Goal: Task Accomplishment & Management: Manage account settings

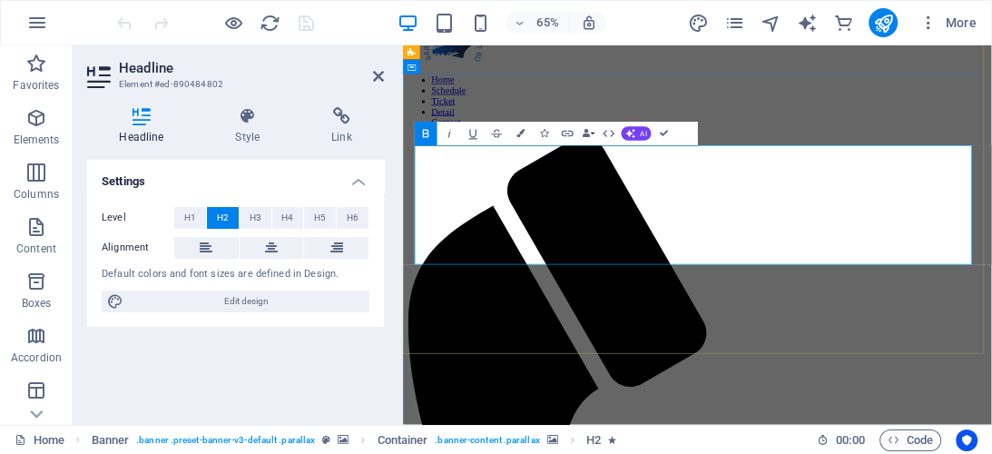
scroll to position [62, 0]
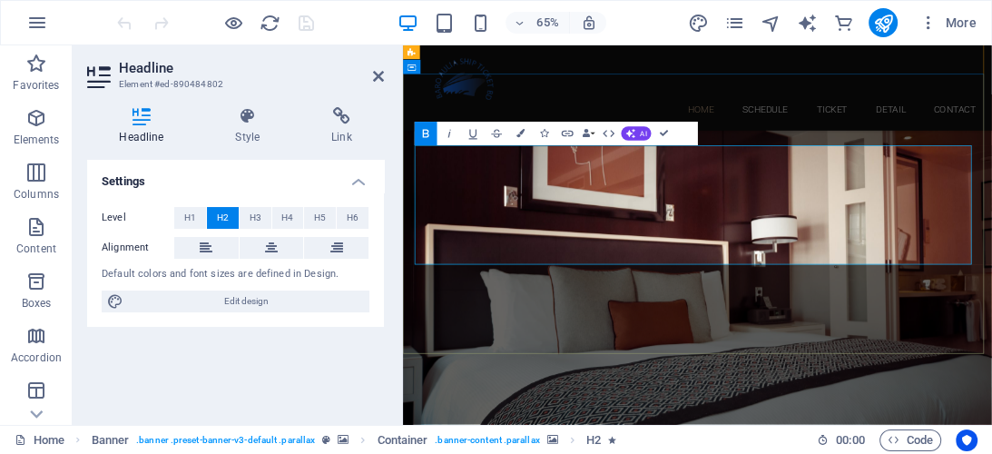
drag, startPoint x: 763, startPoint y: 216, endPoint x: 1183, endPoint y: 322, distance: 433.3
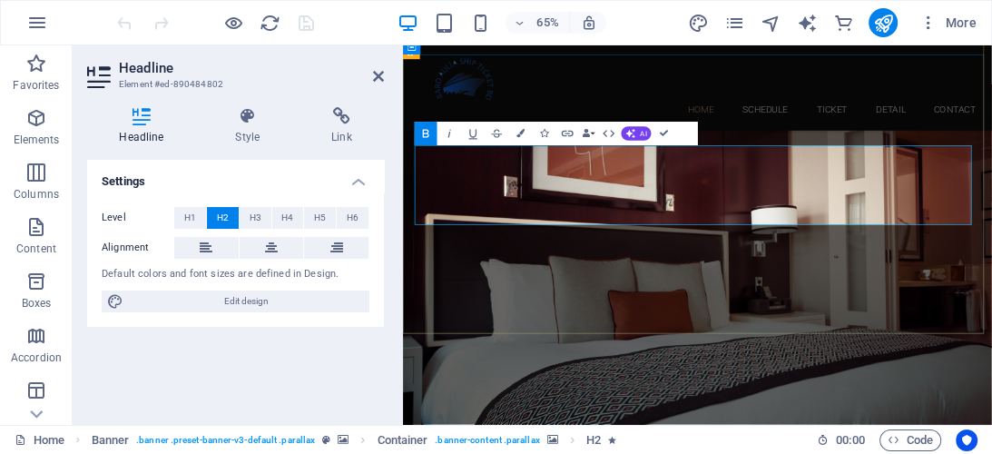
scroll to position [123, 0]
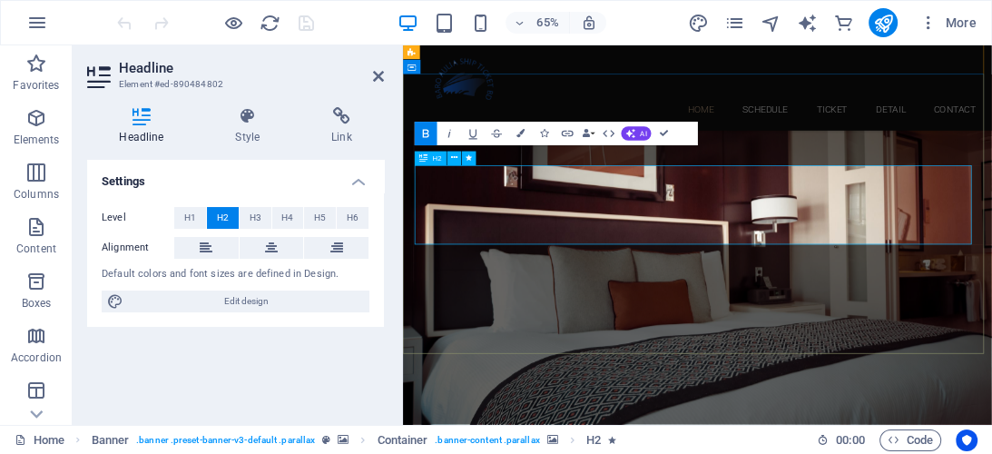
scroll to position [62, 0]
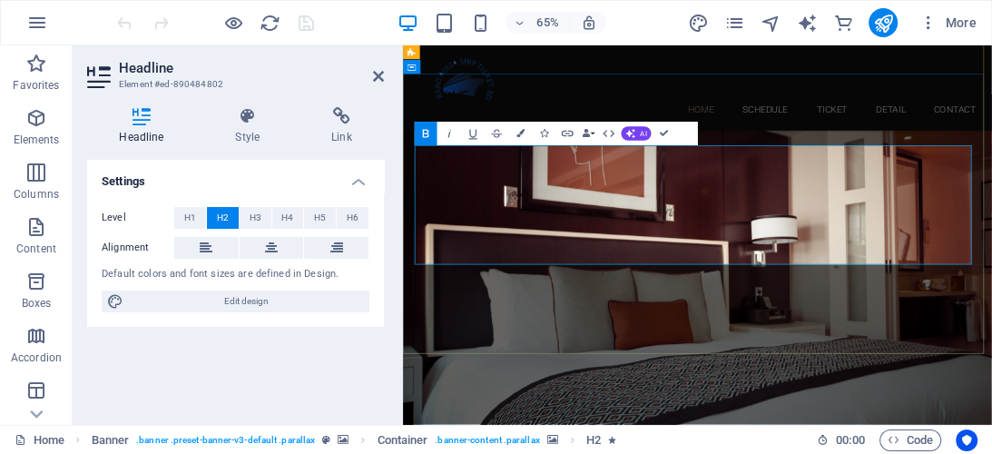
drag, startPoint x: 463, startPoint y: 301, endPoint x: 1171, endPoint y: 340, distance: 709.8
click at [258, 218] on span "H3" at bounding box center [256, 218] width 12 height 22
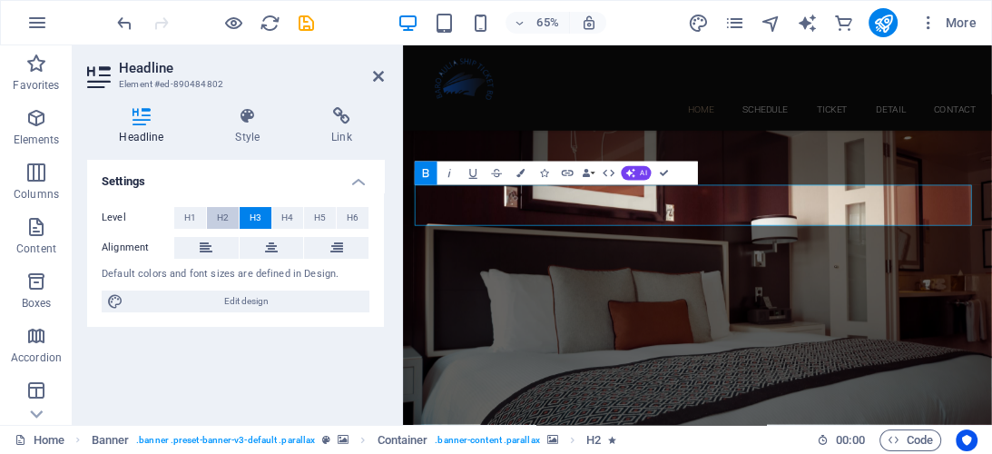
click at [220, 214] on span "H2" at bounding box center [223, 218] width 12 height 22
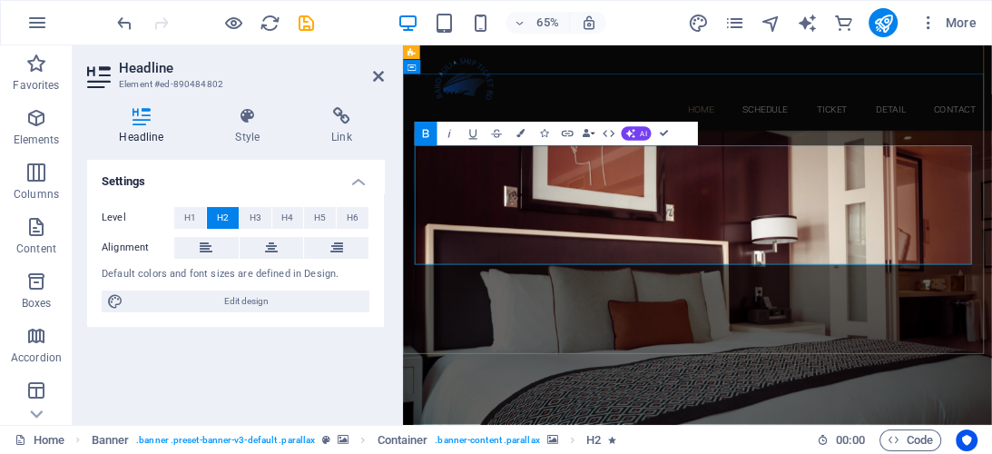
drag, startPoint x: 449, startPoint y: 295, endPoint x: 1086, endPoint y: 355, distance: 639.8
click at [213, 246] on button at bounding box center [206, 248] width 64 height 22
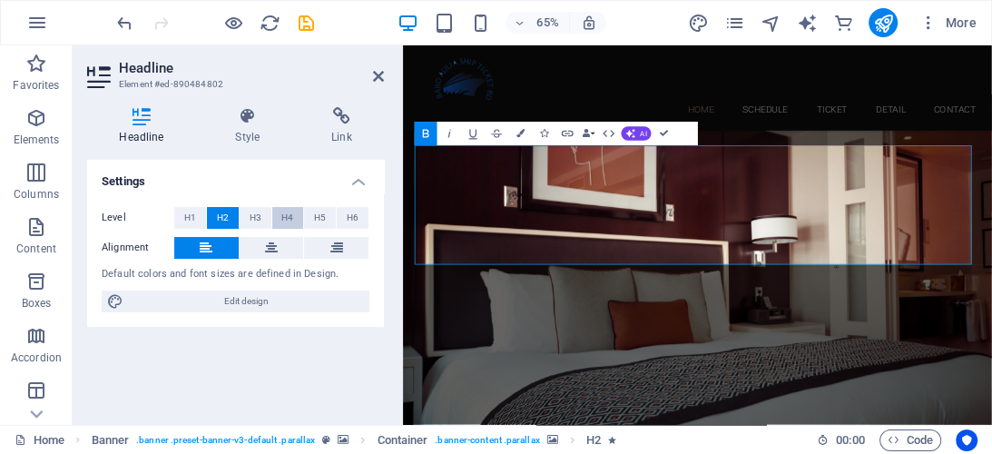
click at [301, 211] on button "H4" at bounding box center [288, 218] width 32 height 22
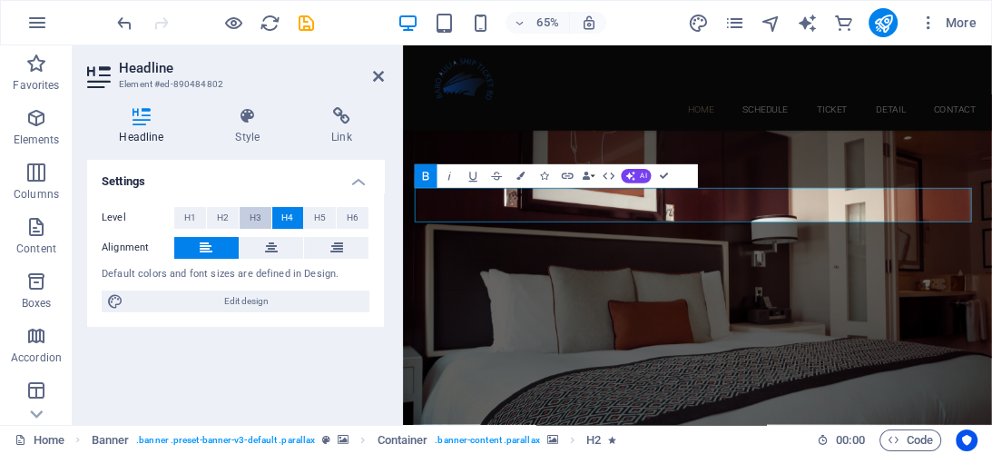
click at [248, 214] on button "H3" at bounding box center [256, 218] width 32 height 22
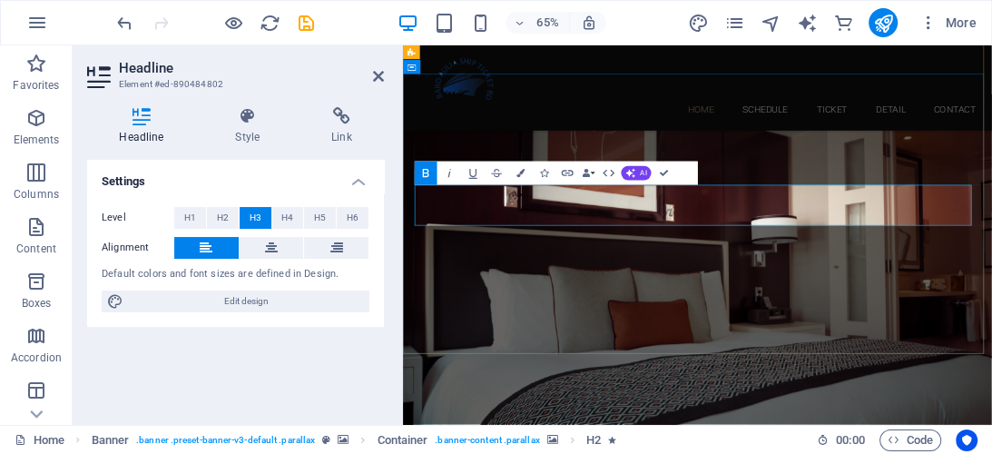
drag, startPoint x: 423, startPoint y: 276, endPoint x: 1067, endPoint y: 309, distance: 645.1
click at [266, 245] on icon at bounding box center [271, 248] width 13 height 22
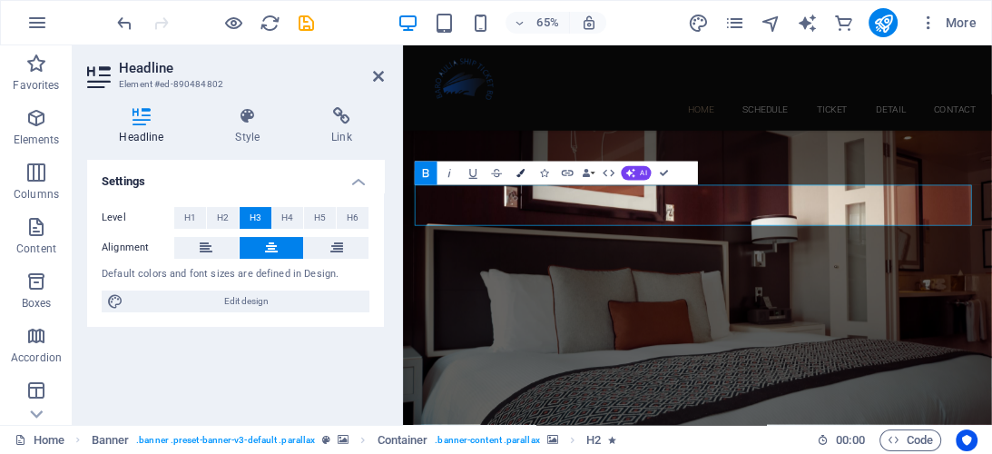
click at [521, 172] on icon "button" at bounding box center [520, 173] width 8 height 8
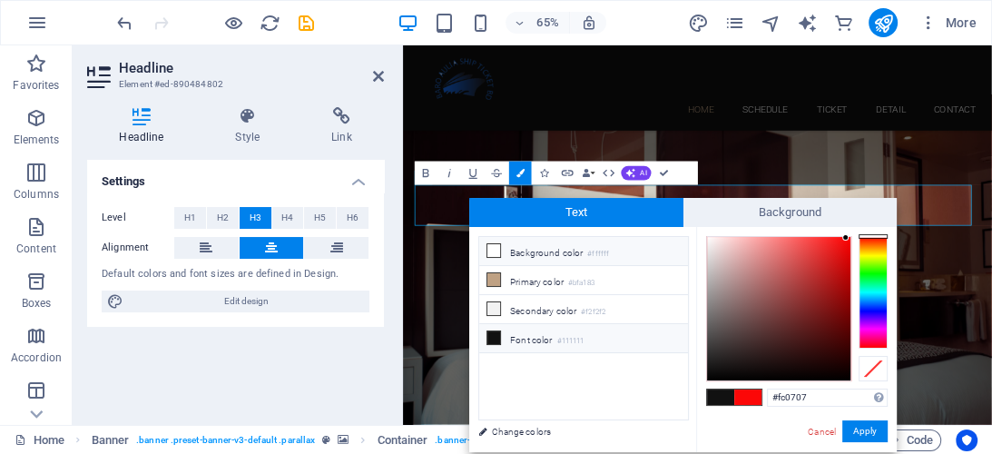
click at [491, 248] on icon at bounding box center [493, 250] width 13 height 13
drag, startPoint x: 864, startPoint y: 428, endPoint x: 700, endPoint y: 561, distance: 211.0
click at [864, 428] on button "Apply" at bounding box center [864, 431] width 45 height 22
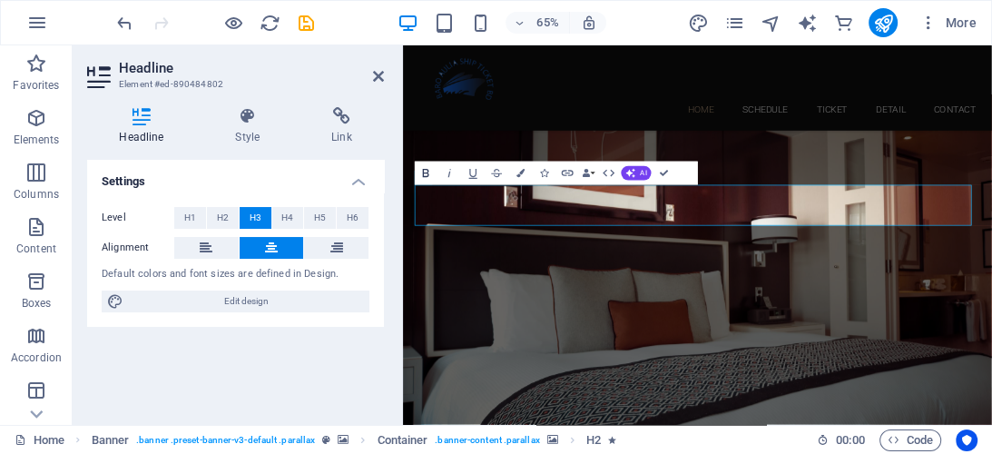
click at [429, 172] on icon "button" at bounding box center [426, 173] width 15 height 15
click at [423, 174] on icon "button" at bounding box center [426, 173] width 15 height 15
drag, startPoint x: 529, startPoint y: 308, endPoint x: 1171, endPoint y: 305, distance: 642.5
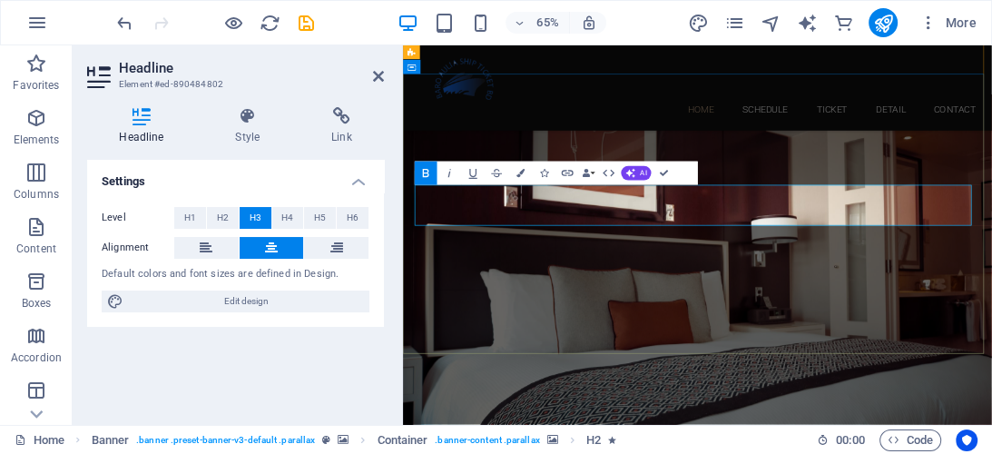
click at [523, 172] on icon "button" at bounding box center [520, 173] width 8 height 8
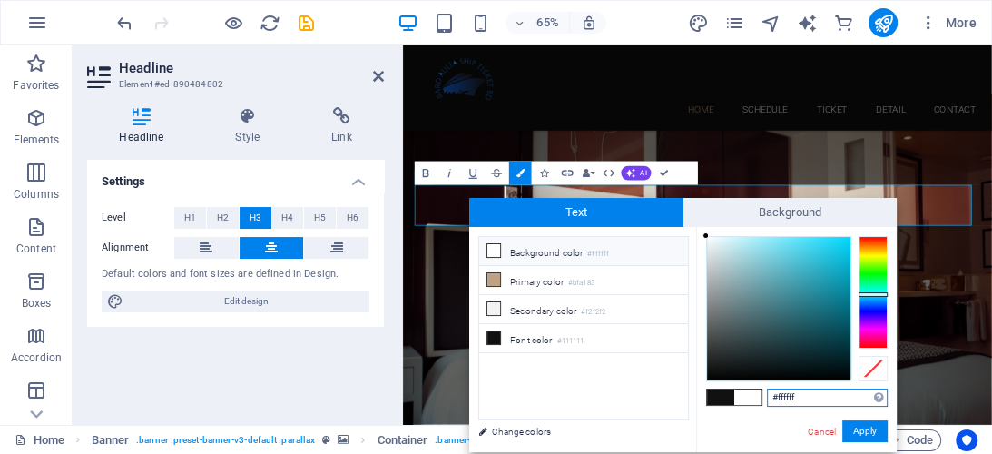
click at [881, 294] on div at bounding box center [872, 292] width 29 height 113
click at [863, 287] on div at bounding box center [872, 292] width 29 height 113
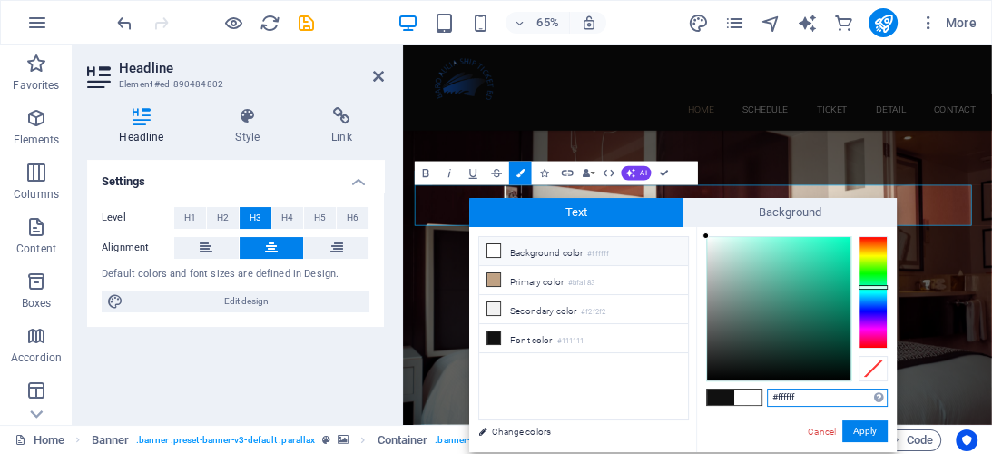
type input "#079875"
click at [843, 294] on div at bounding box center [778, 308] width 143 height 143
click at [862, 432] on button "Apply" at bounding box center [864, 431] width 45 height 22
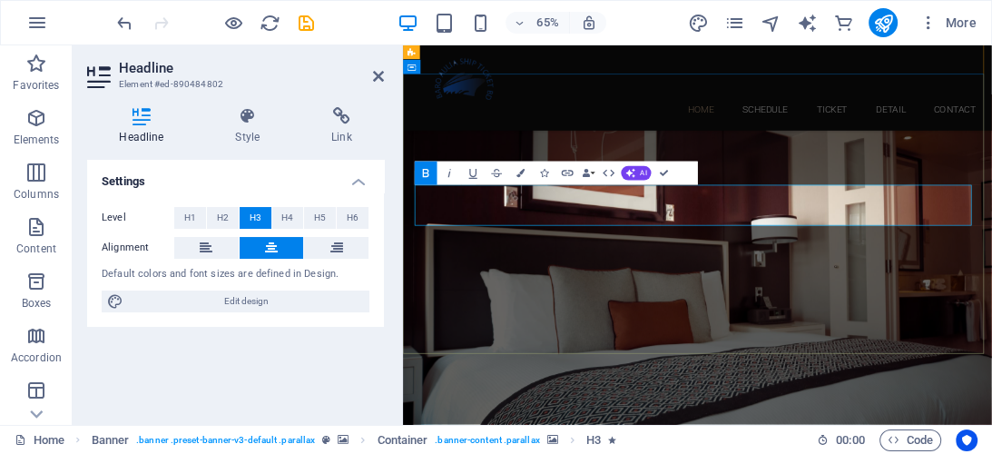
drag, startPoint x: 531, startPoint y: 302, endPoint x: 1236, endPoint y: 306, distance: 705.1
click at [520, 177] on icon "button" at bounding box center [520, 173] width 8 height 8
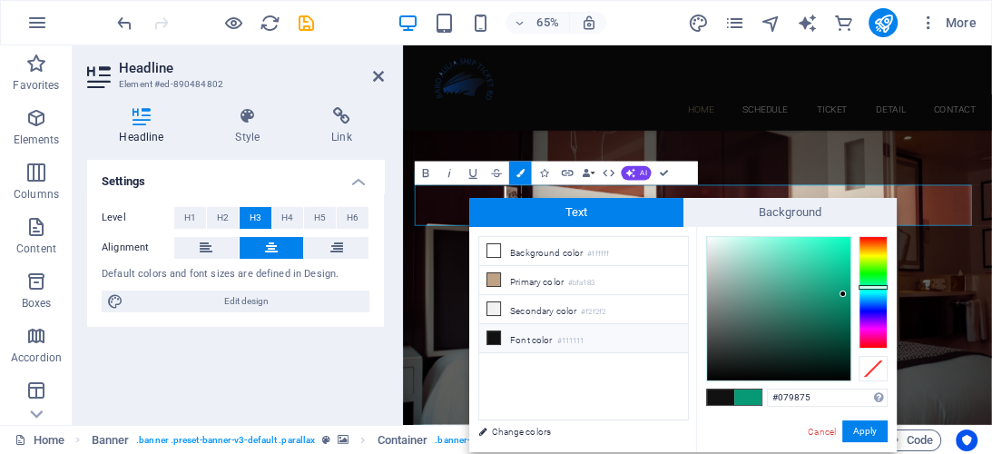
type input "#0df2ba"
click at [842, 243] on div at bounding box center [778, 308] width 143 height 143
click at [860, 432] on button "Apply" at bounding box center [864, 431] width 45 height 22
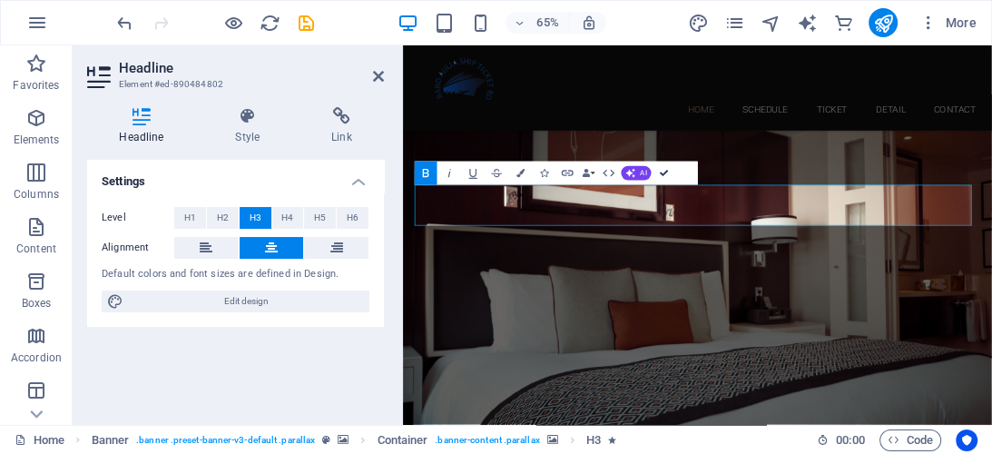
drag, startPoint x: 664, startPoint y: 172, endPoint x: 523, endPoint y: 136, distance: 145.9
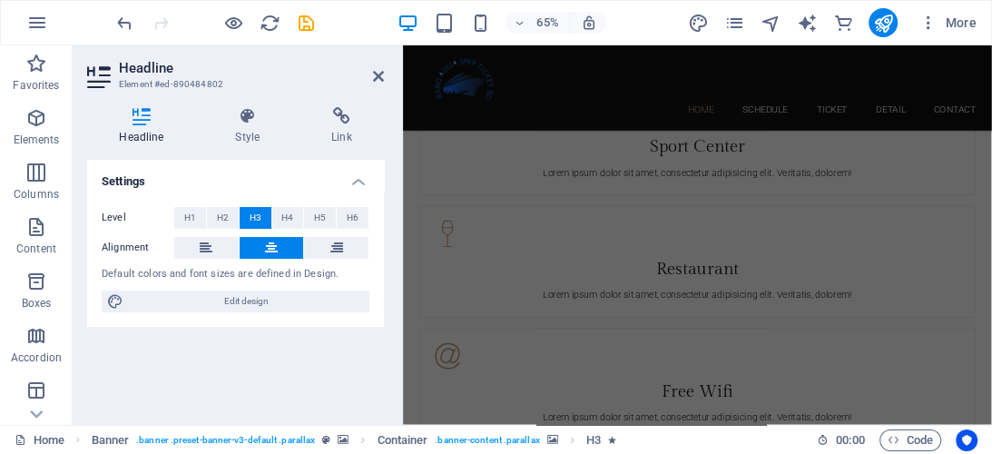
scroll to position [4566, 0]
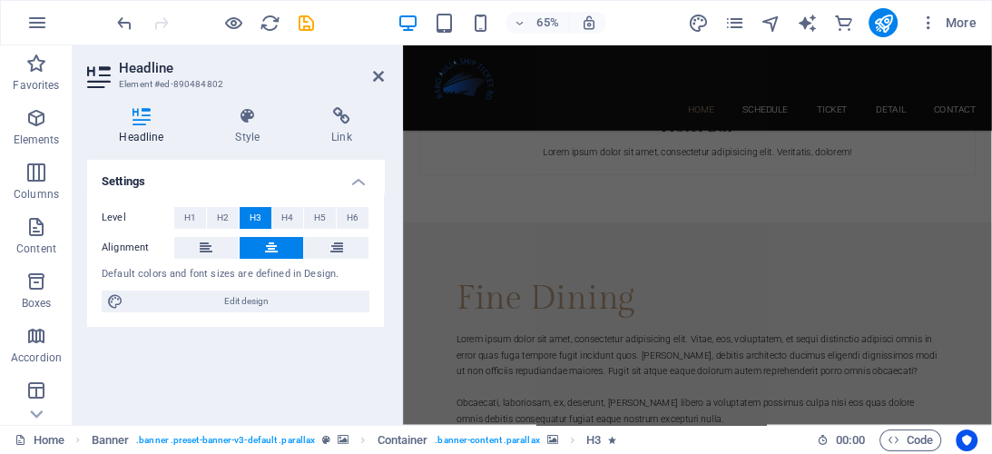
drag, startPoint x: 1307, startPoint y: 108, endPoint x: 1394, endPoint y: 477, distance: 379.5
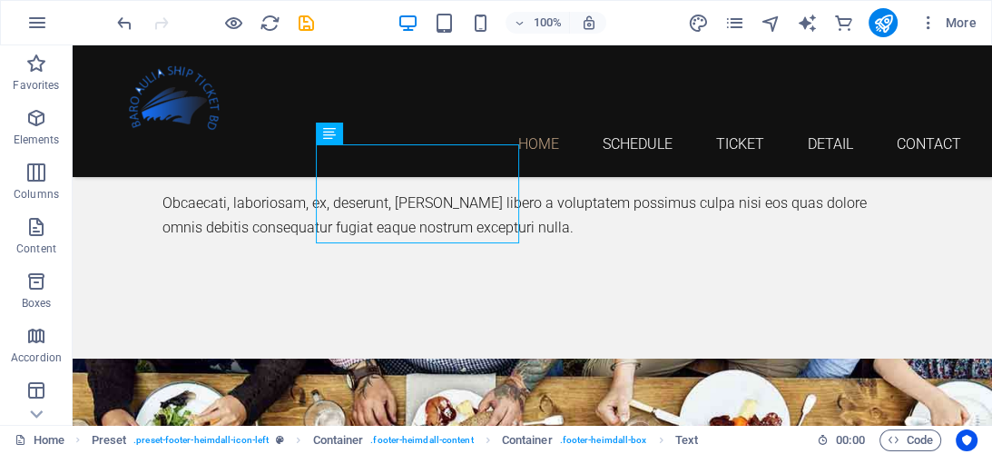
scroll to position [4425, 0]
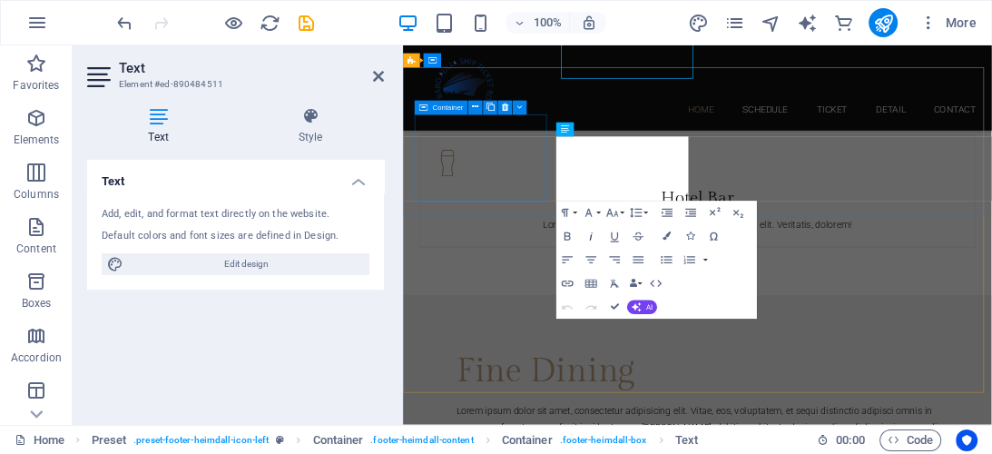
scroll to position [4566, 0]
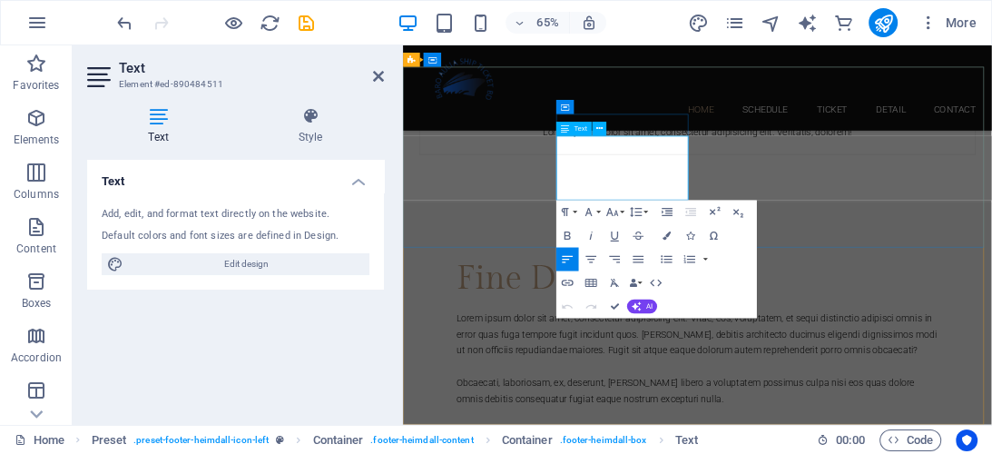
drag, startPoint x: 639, startPoint y: 222, endPoint x: 830, endPoint y: 247, distance: 193.0
copy div "Whatsapp : +88 01707-080667 Cell : +88 01312 -112108"
drag, startPoint x: 376, startPoint y: 72, endPoint x: 403, endPoint y: 54, distance: 32.2
click at [376, 72] on icon at bounding box center [378, 76] width 11 height 15
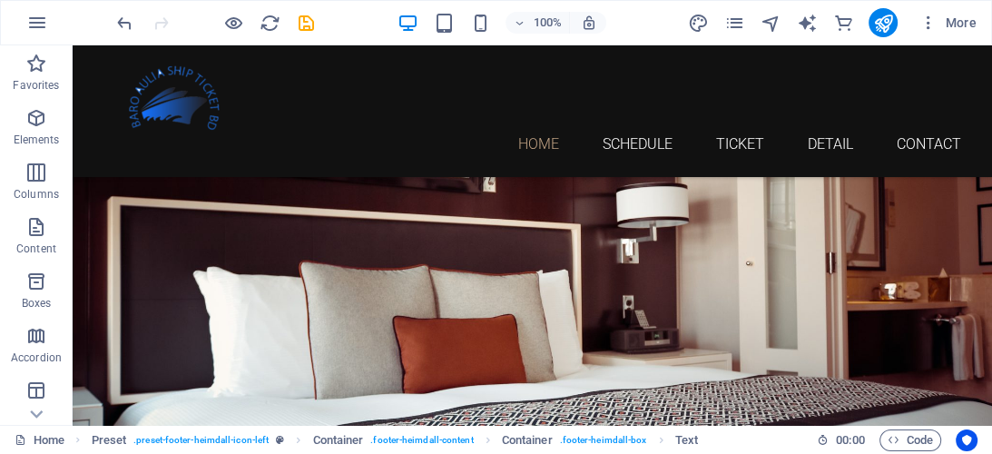
scroll to position [0, 0]
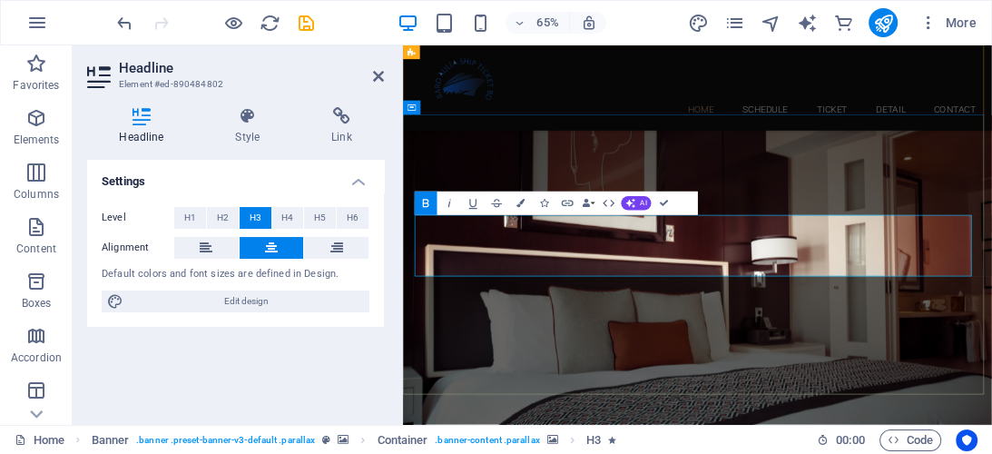
drag, startPoint x: 522, startPoint y: 385, endPoint x: 1210, endPoint y: 387, distance: 687.8
click at [522, 203] on icon "button" at bounding box center [520, 204] width 8 height 8
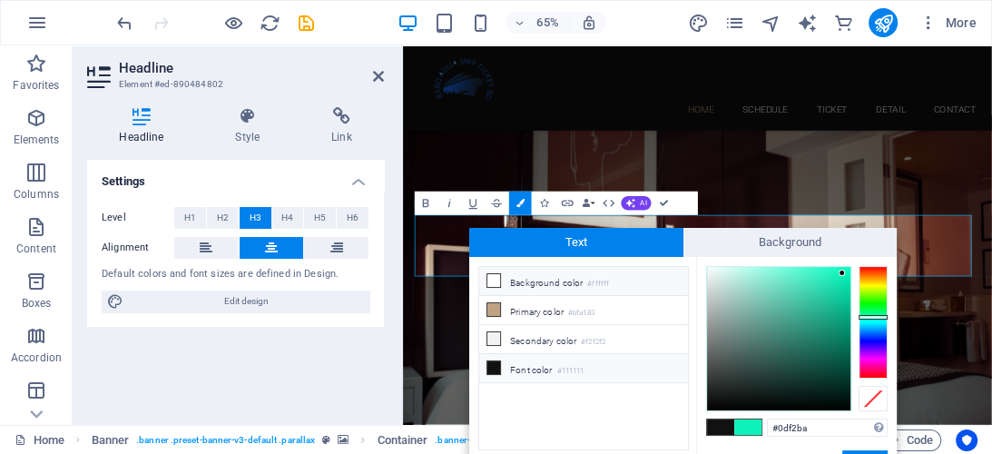
click at [486, 275] on span at bounding box center [493, 280] width 15 height 15
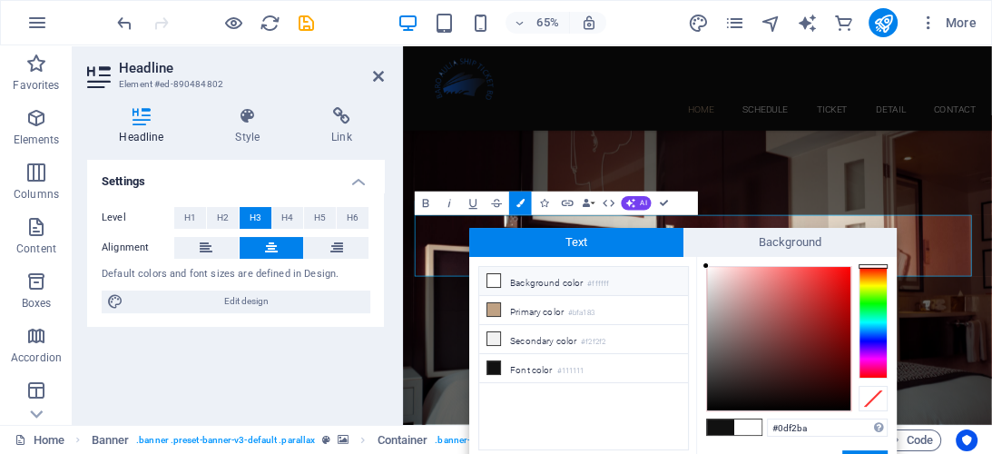
type input "#ffffff"
drag, startPoint x: 1129, startPoint y: 287, endPoint x: 885, endPoint y: 267, distance: 244.9
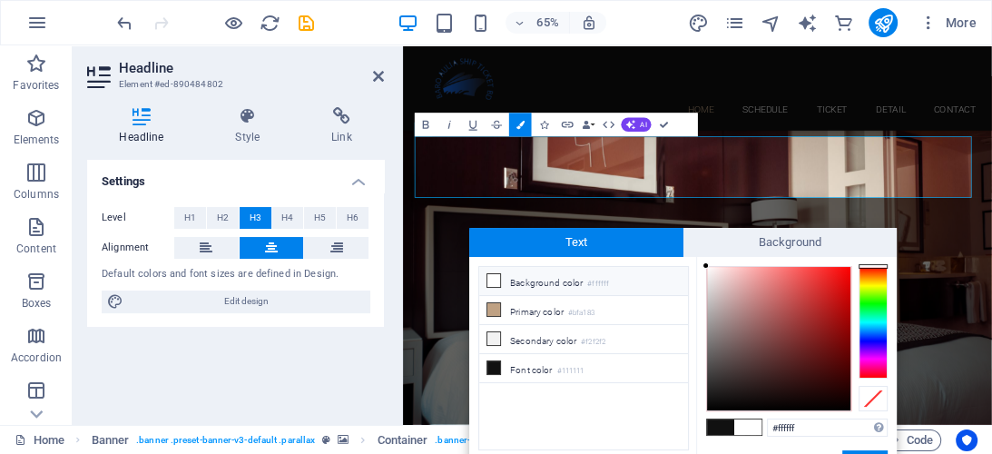
scroll to position [207, 0]
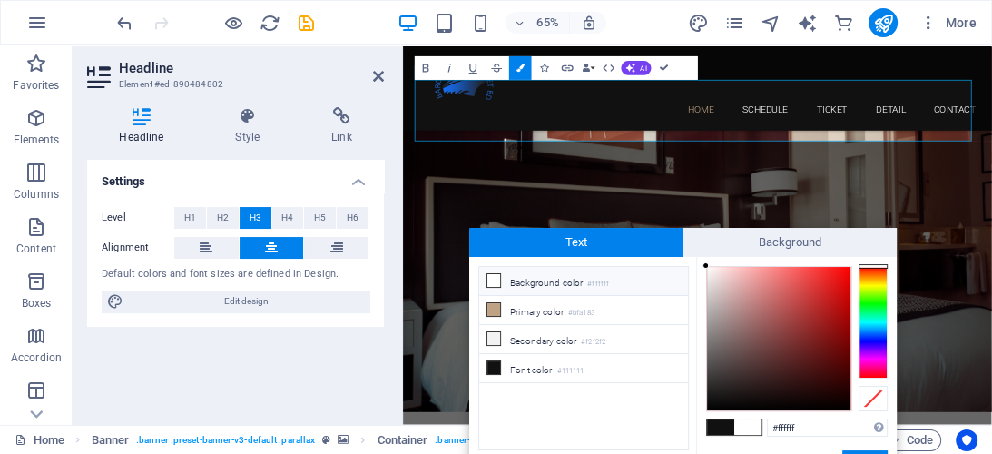
click at [861, 451] on button "Apply" at bounding box center [864, 461] width 45 height 22
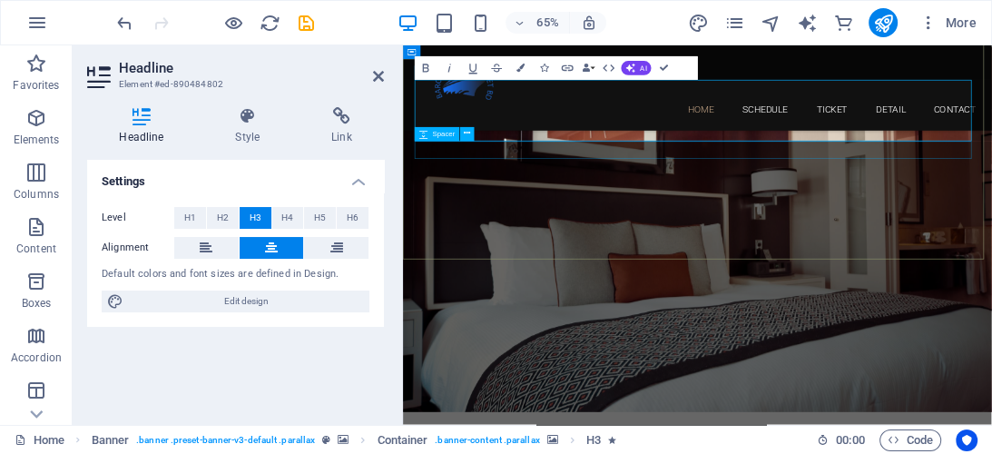
click at [376, 71] on icon at bounding box center [378, 76] width 11 height 15
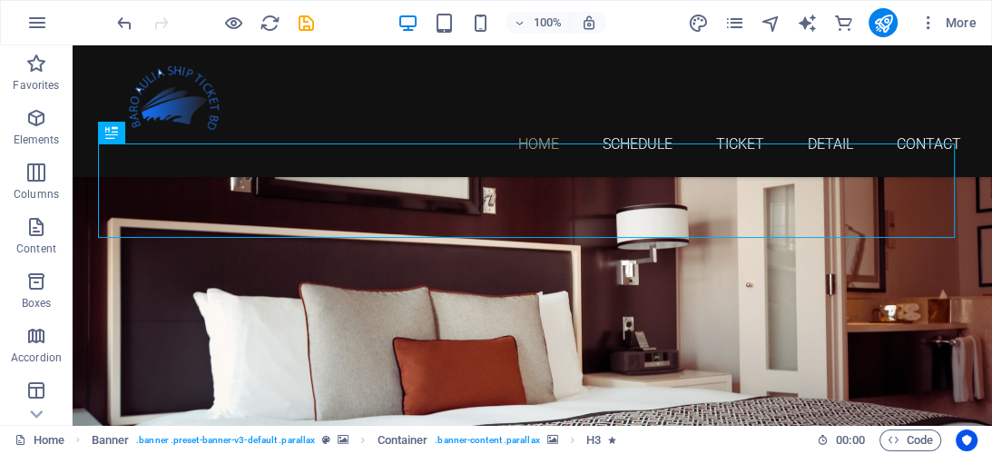
scroll to position [62, 0]
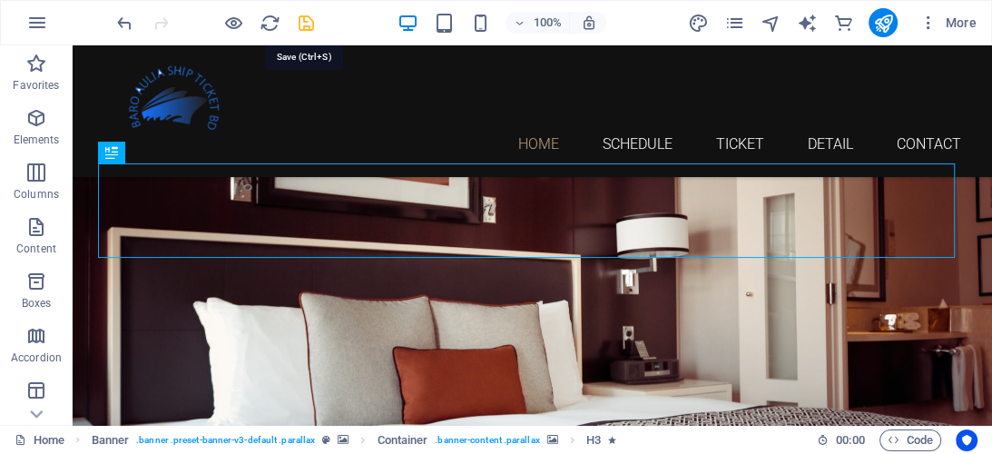
drag, startPoint x: 309, startPoint y: 22, endPoint x: 420, endPoint y: 129, distance: 154.7
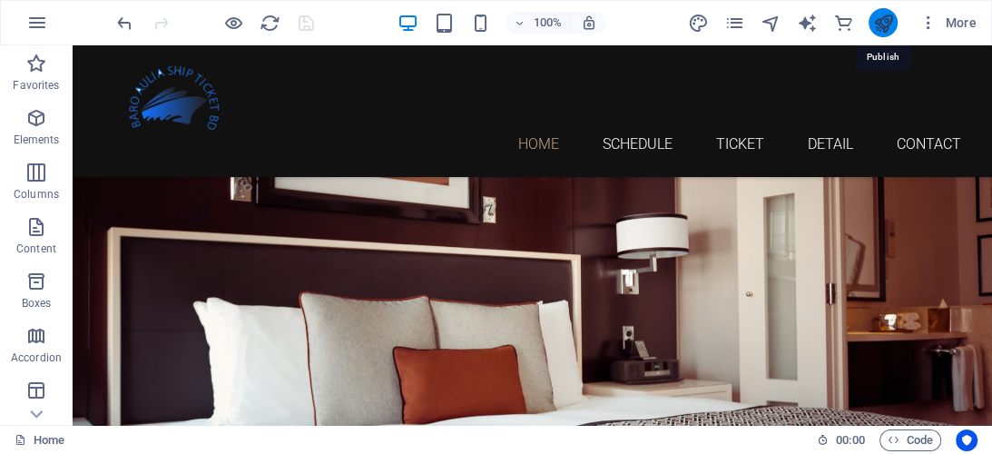
click at [872, 20] on icon "publish" at bounding box center [882, 23] width 21 height 21
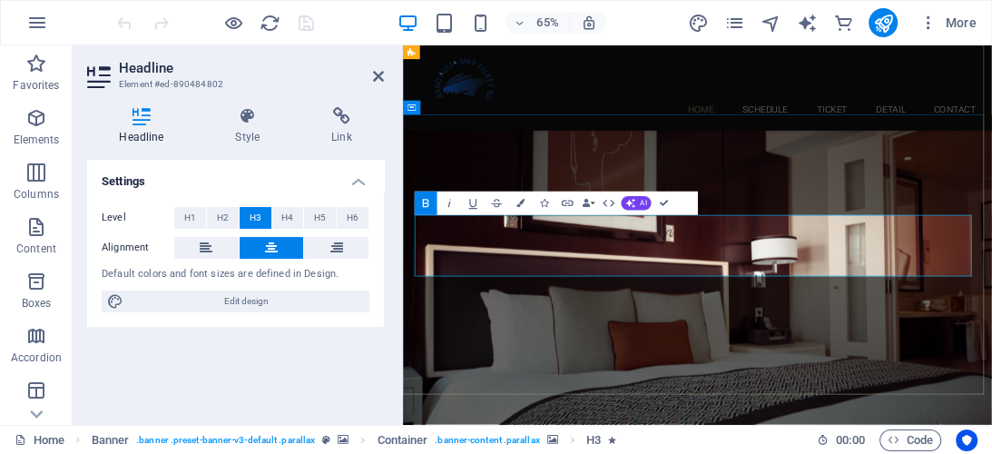
drag, startPoint x: 890, startPoint y: 326, endPoint x: 777, endPoint y: 327, distance: 113.4
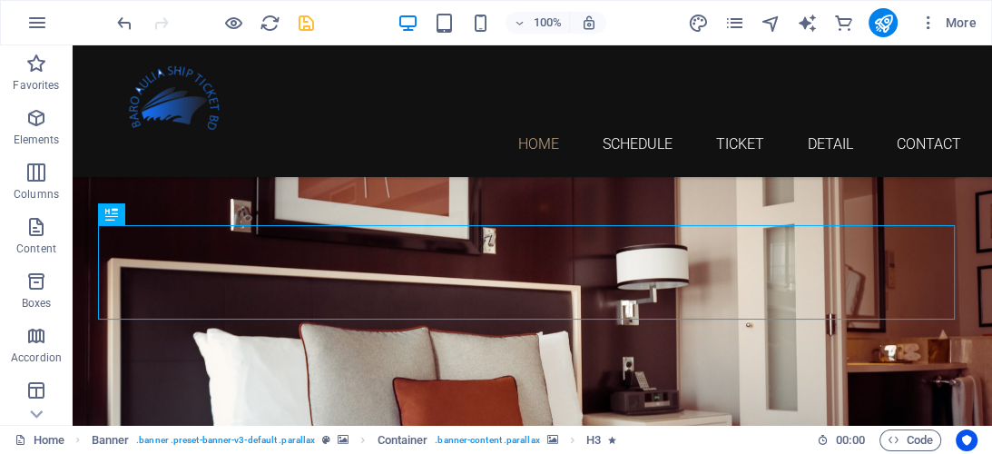
drag, startPoint x: 671, startPoint y: 238, endPoint x: 308, endPoint y: 25, distance: 421.0
click at [308, 25] on icon "save" at bounding box center [306, 23] width 21 height 21
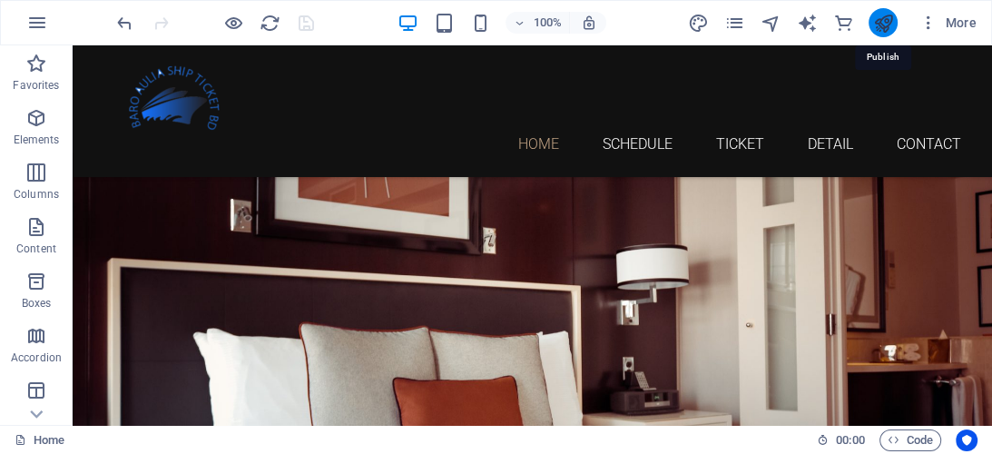
click at [880, 24] on icon "publish" at bounding box center [882, 23] width 21 height 21
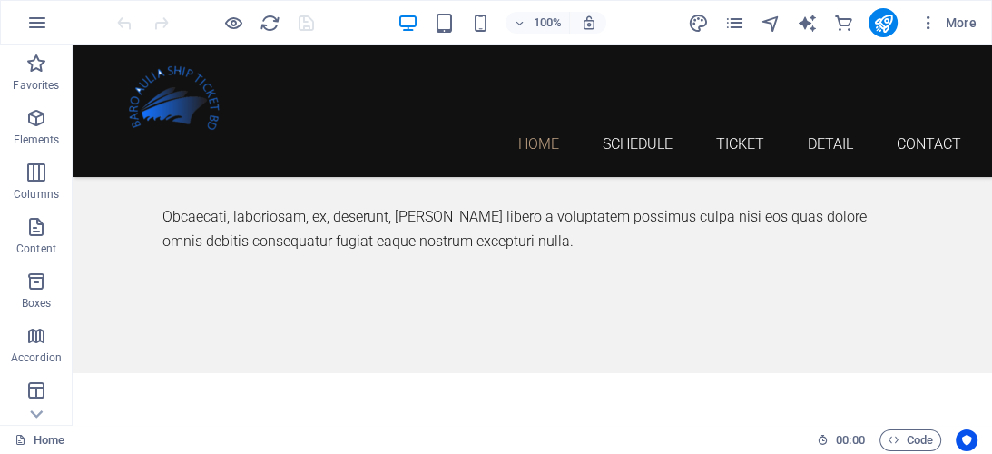
scroll to position [4356, 0]
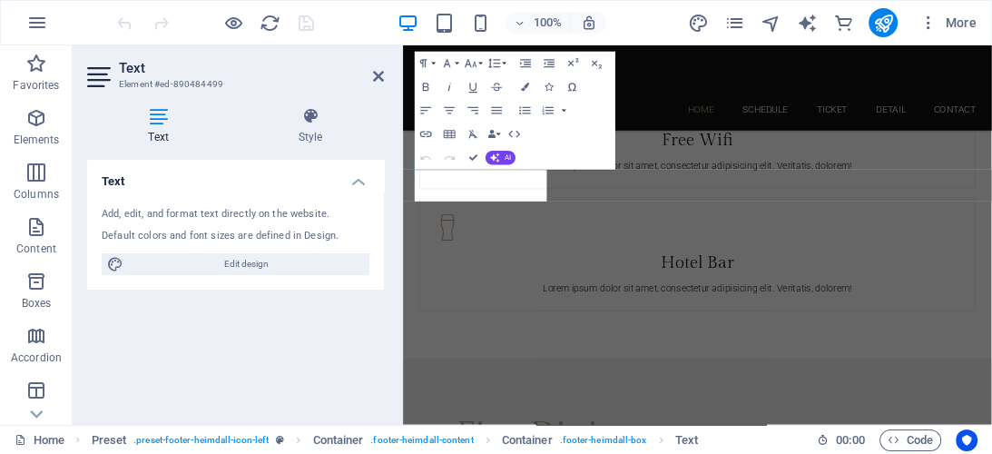
scroll to position [4515, 0]
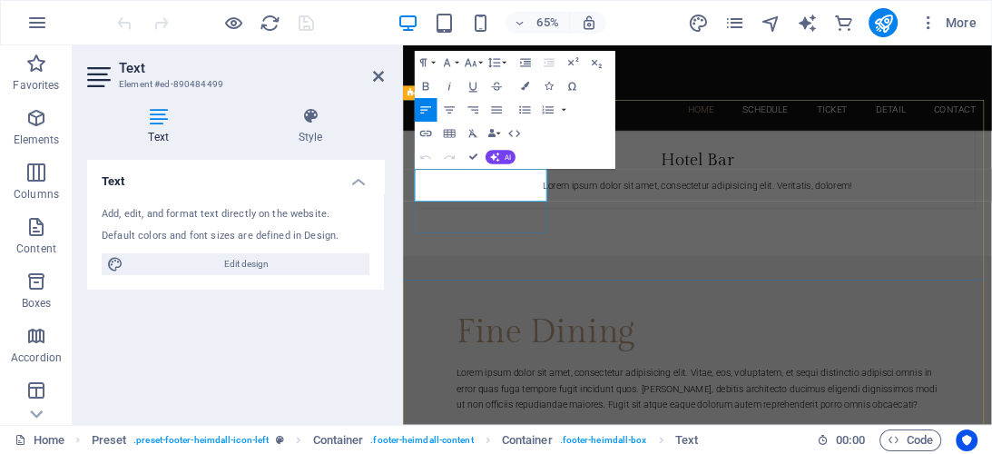
drag, startPoint x: 424, startPoint y: 249, endPoint x: 502, endPoint y: 274, distance: 82.1
drag, startPoint x: 421, startPoint y: 325, endPoint x: 525, endPoint y: 354, distance: 108.3
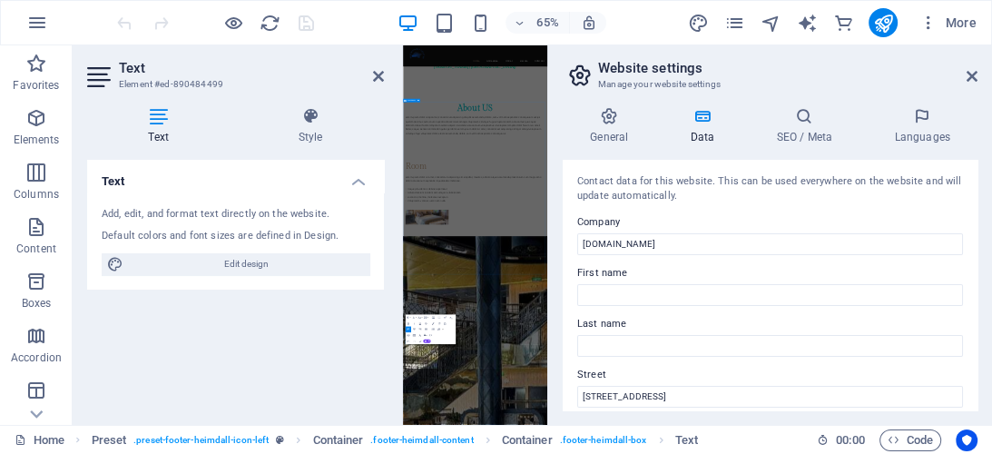
scroll to position [6116, 0]
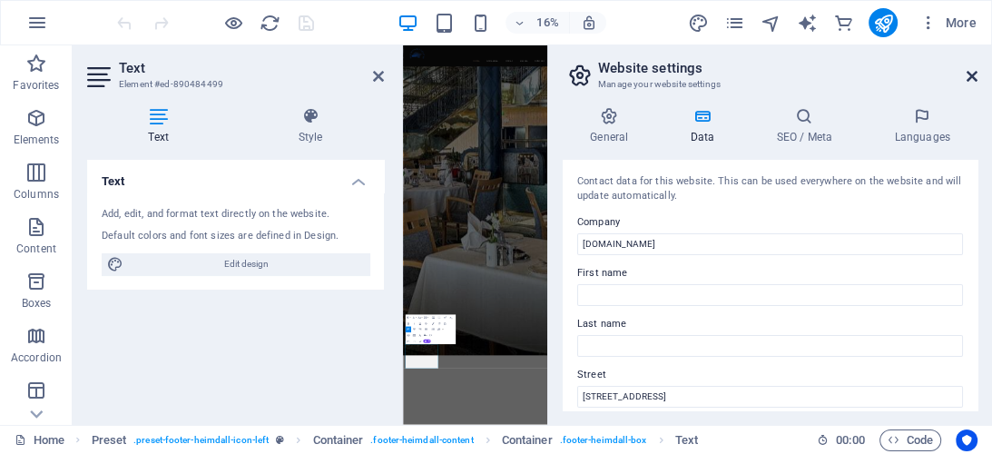
click at [971, 74] on icon at bounding box center [971, 76] width 11 height 15
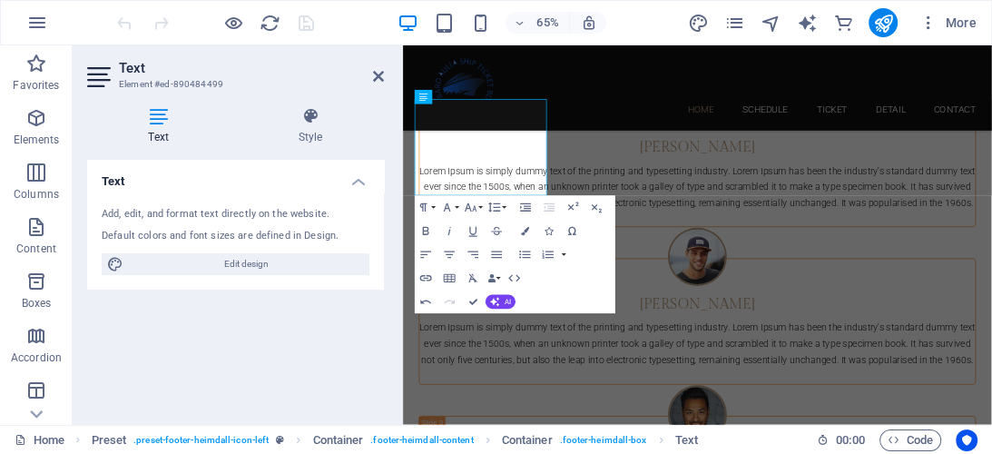
scroll to position [4616, 0]
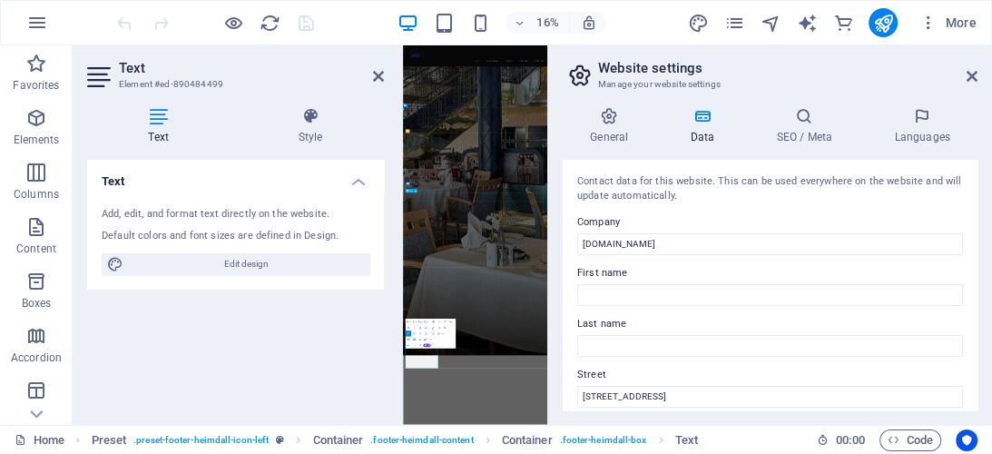
scroll to position [6091, 0]
drag, startPoint x: 970, startPoint y: 80, endPoint x: 870, endPoint y: 53, distance: 103.5
click at [970, 80] on icon at bounding box center [971, 76] width 11 height 15
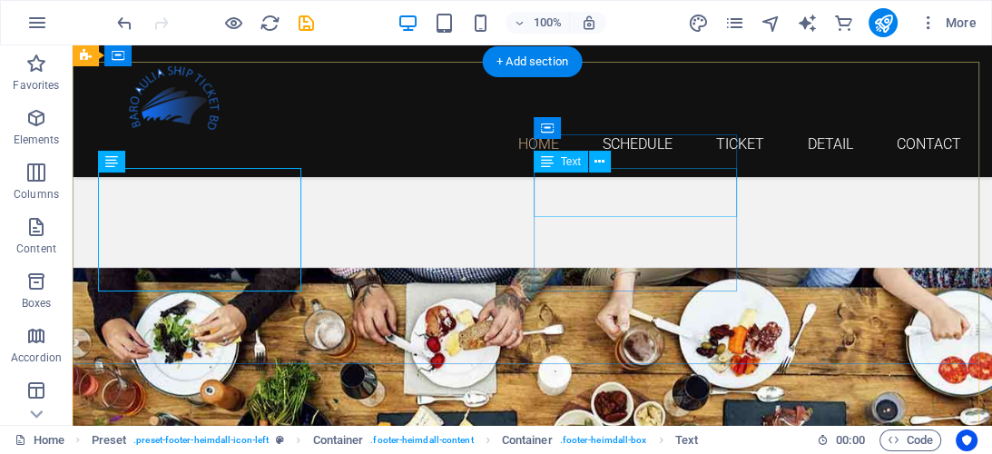
scroll to position [4421, 0]
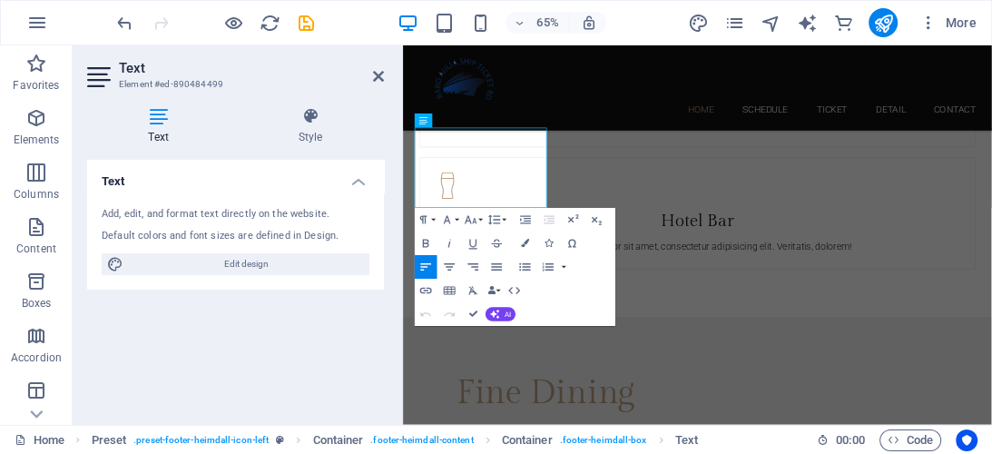
scroll to position [4580, 0]
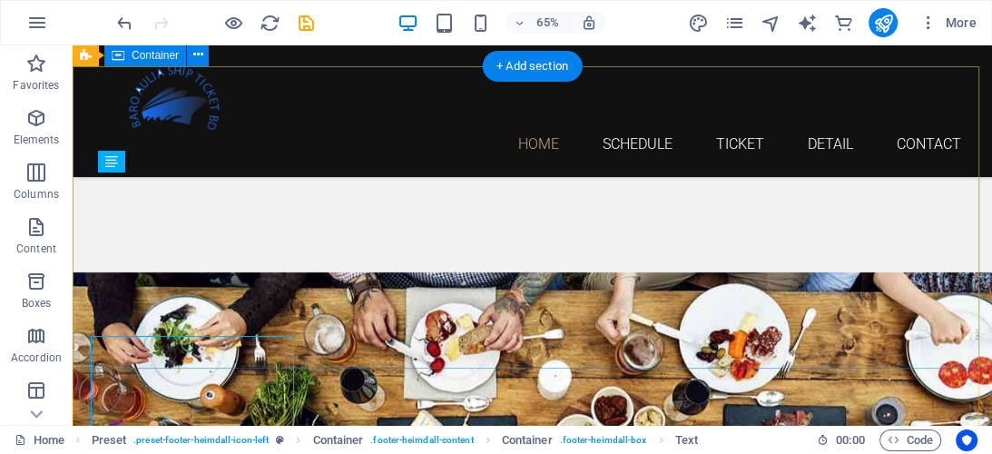
scroll to position [4416, 0]
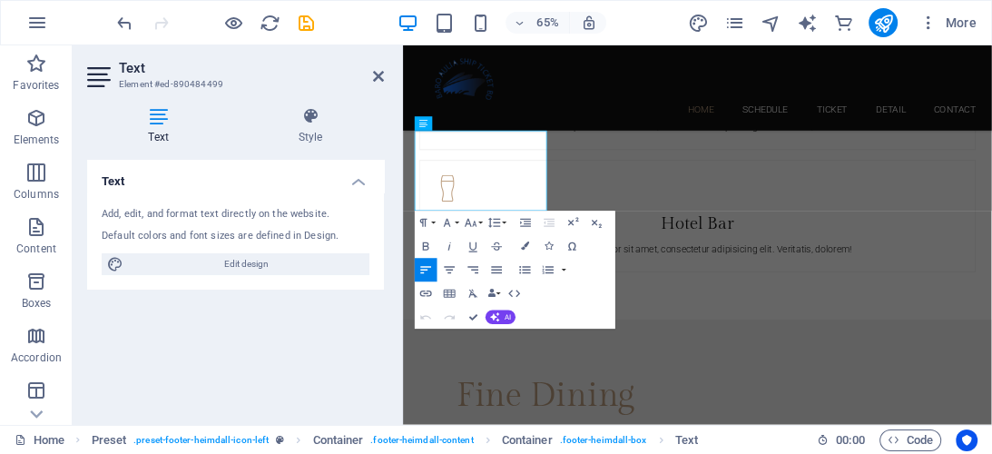
scroll to position [4575, 0]
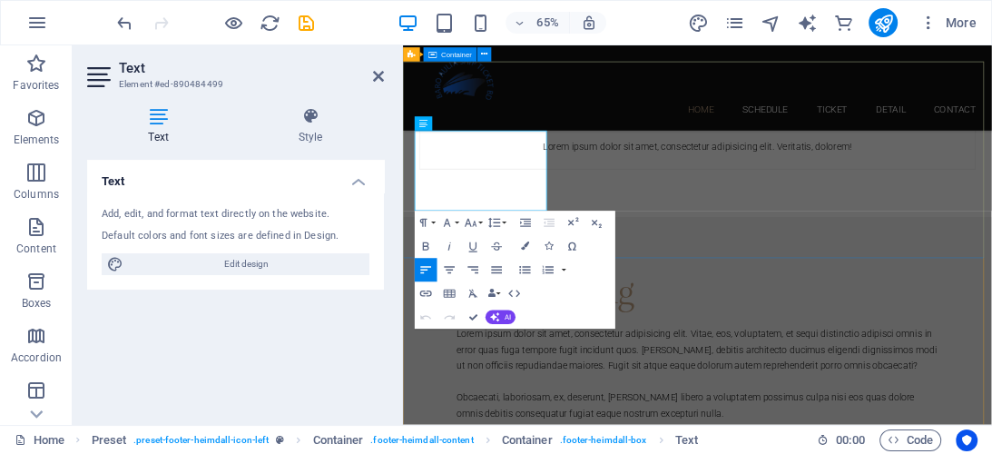
drag, startPoint x: 429, startPoint y: 197, endPoint x: 629, endPoint y: 295, distance: 222.4
click at [426, 243] on icon "button" at bounding box center [426, 247] width 15 height 15
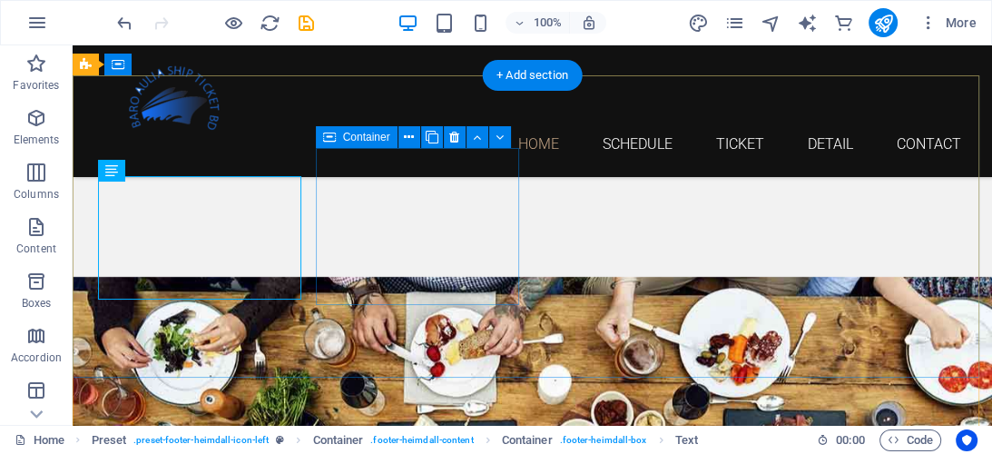
scroll to position [4412, 0]
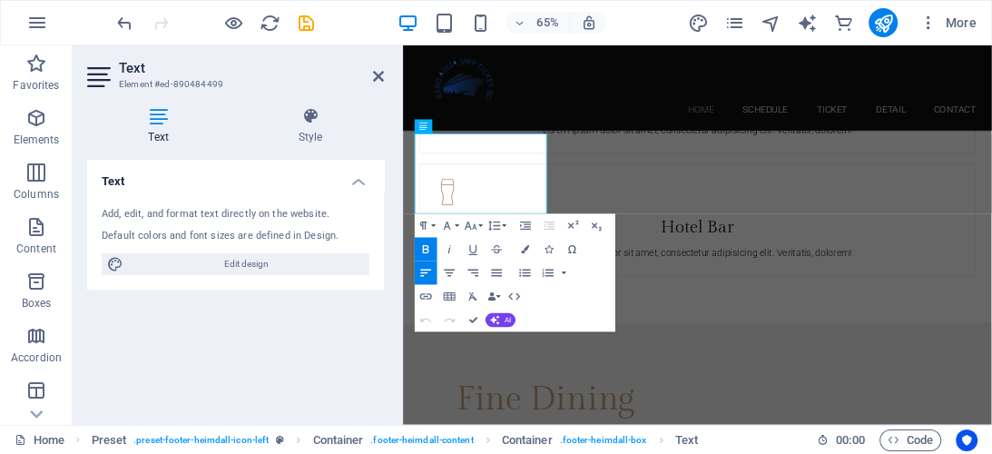
scroll to position [4571, 0]
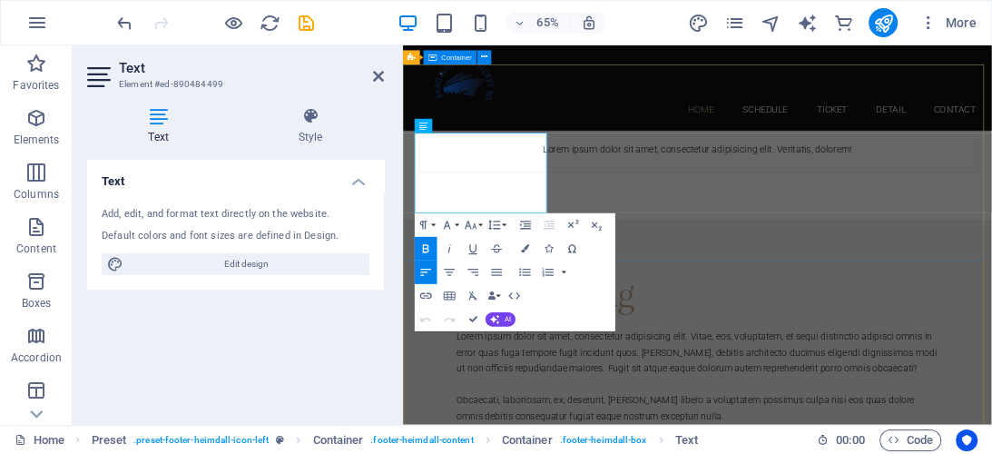
drag, startPoint x: 421, startPoint y: 191, endPoint x: 989, endPoint y: 277, distance: 574.5
click at [449, 270] on icon "button" at bounding box center [450, 273] width 11 height 7
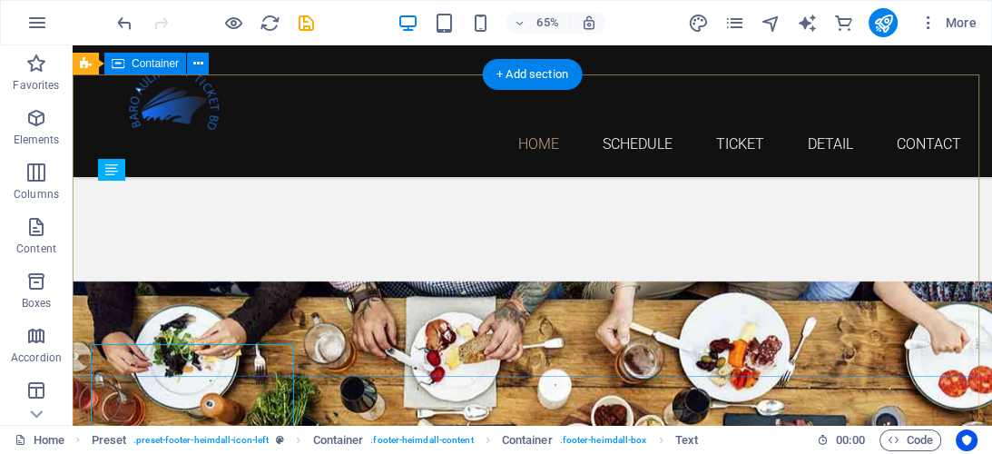
scroll to position [4407, 0]
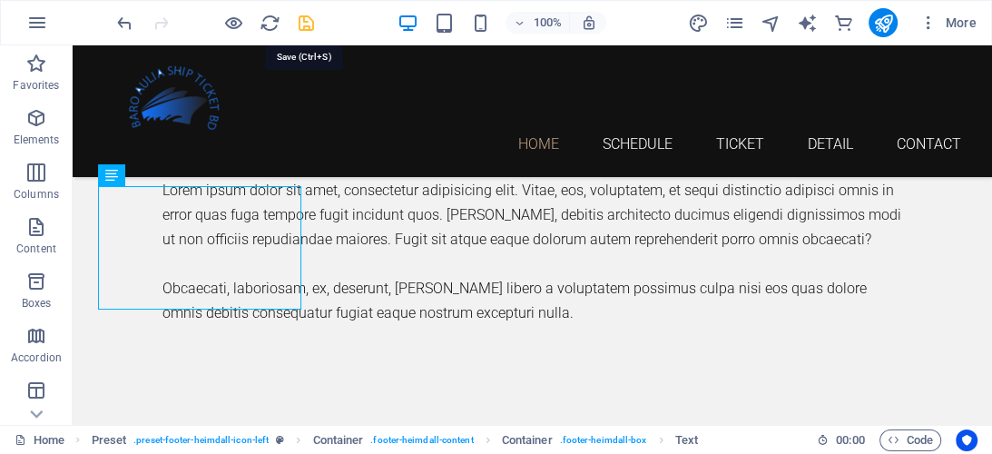
click at [304, 25] on icon "save" at bounding box center [306, 23] width 21 height 21
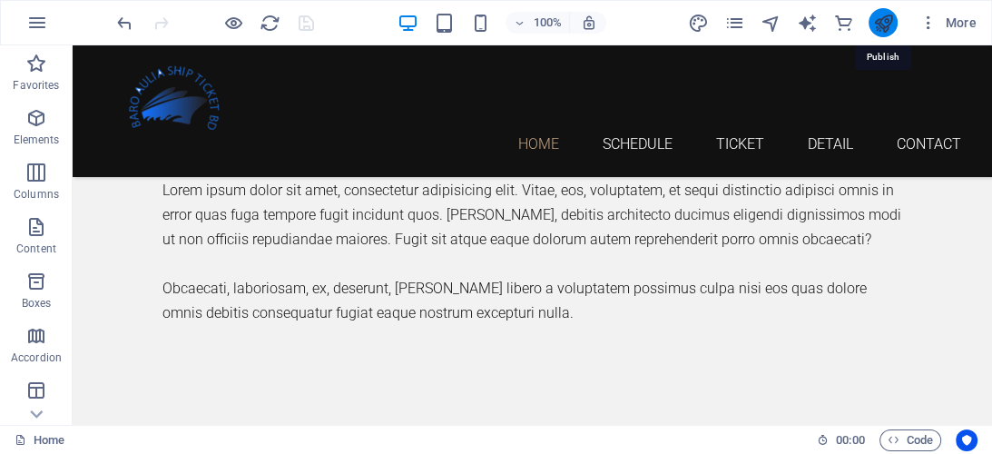
click at [877, 24] on icon "publish" at bounding box center [882, 23] width 21 height 21
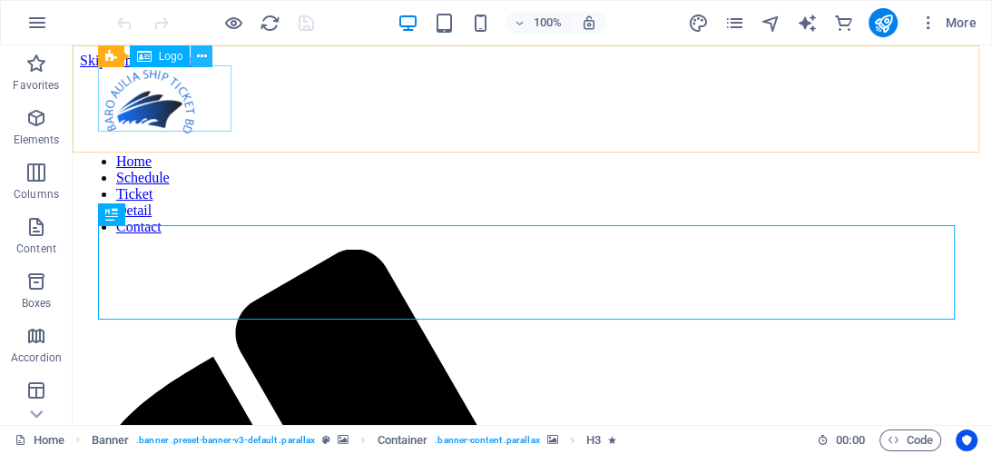
click at [203, 54] on icon at bounding box center [202, 56] width 10 height 19
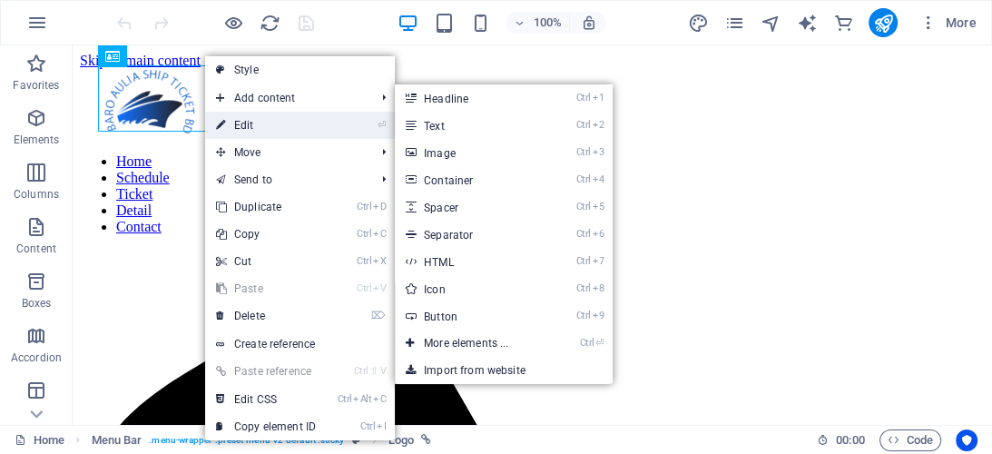
click at [233, 123] on link "⏎ Edit" at bounding box center [266, 125] width 122 height 27
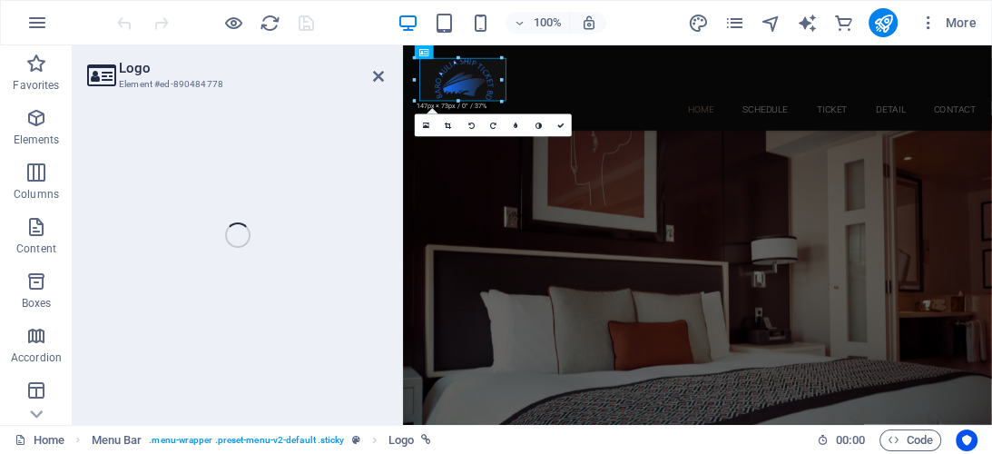
select select "px"
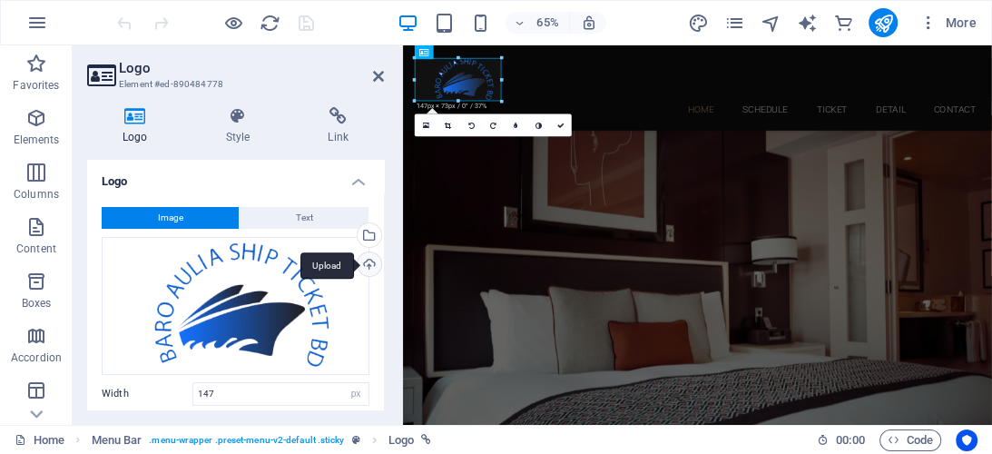
click at [368, 261] on div "Upload" at bounding box center [367, 265] width 27 height 27
click at [363, 262] on div "Upload" at bounding box center [367, 265] width 27 height 27
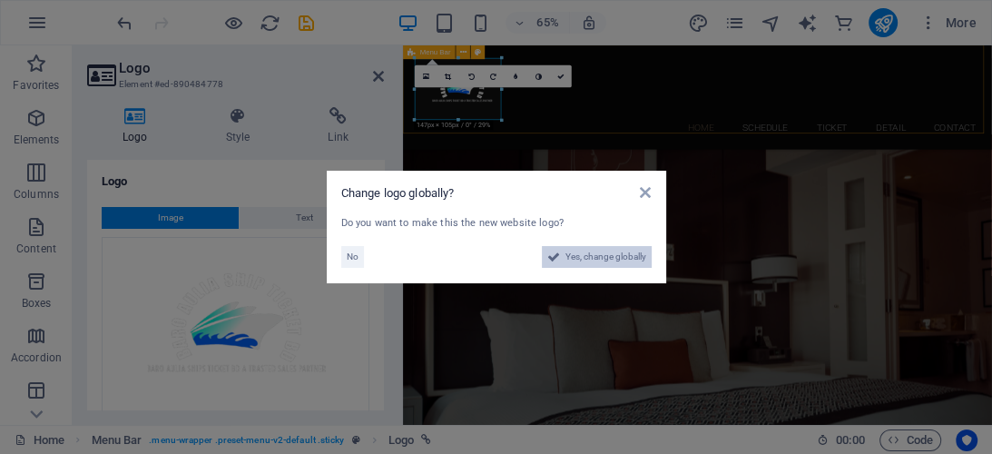
click at [560, 250] on button "Yes, change globally" at bounding box center [597, 257] width 110 height 22
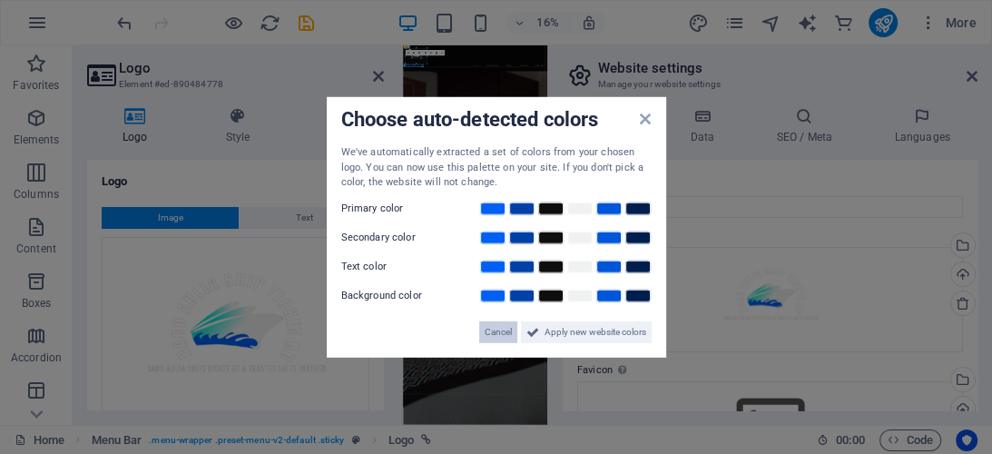
drag, startPoint x: 492, startPoint y: 329, endPoint x: 785, endPoint y: 1657, distance: 1359.5
click at [492, 329] on span "Cancel" at bounding box center [498, 331] width 27 height 22
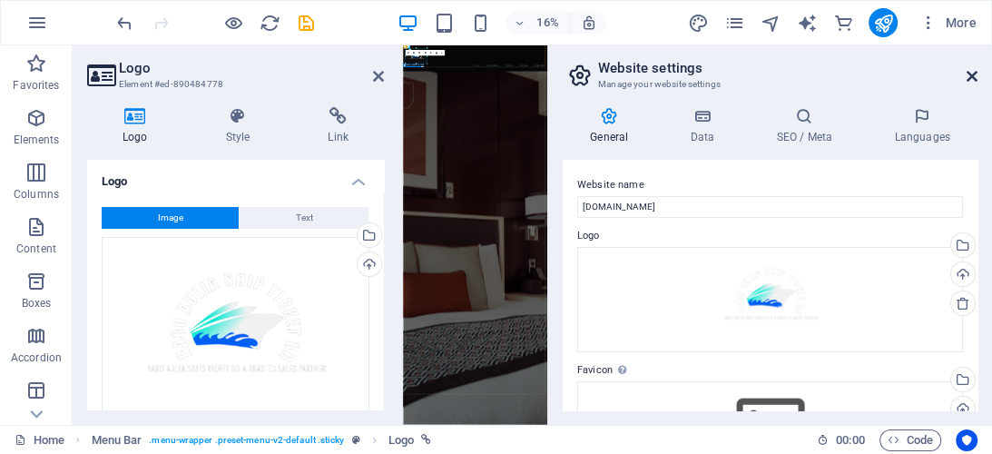
drag, startPoint x: 970, startPoint y: 73, endPoint x: 862, endPoint y: 42, distance: 112.3
click at [970, 73] on icon at bounding box center [971, 76] width 11 height 15
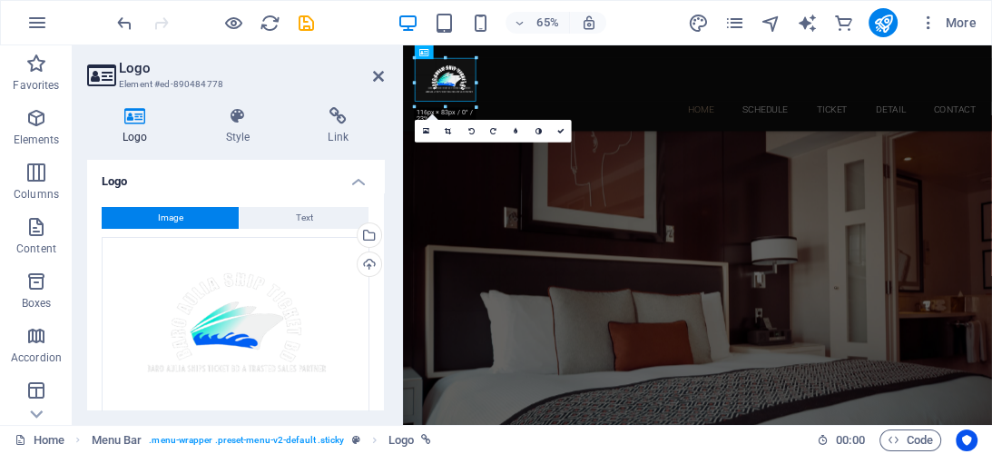
drag, startPoint x: 458, startPoint y: 120, endPoint x: 454, endPoint y: 92, distance: 28.5
type input "103"
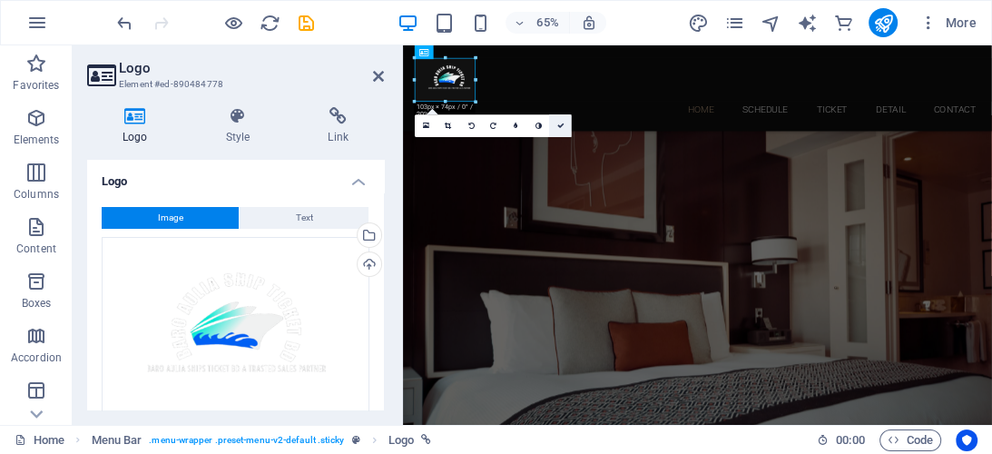
click at [559, 127] on icon at bounding box center [560, 126] width 7 height 7
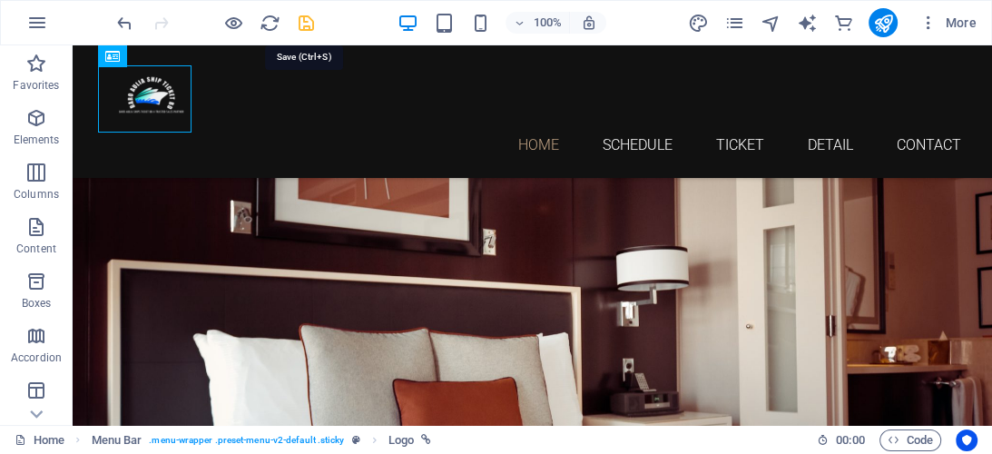
drag, startPoint x: 304, startPoint y: 22, endPoint x: 383, endPoint y: 74, distance: 94.9
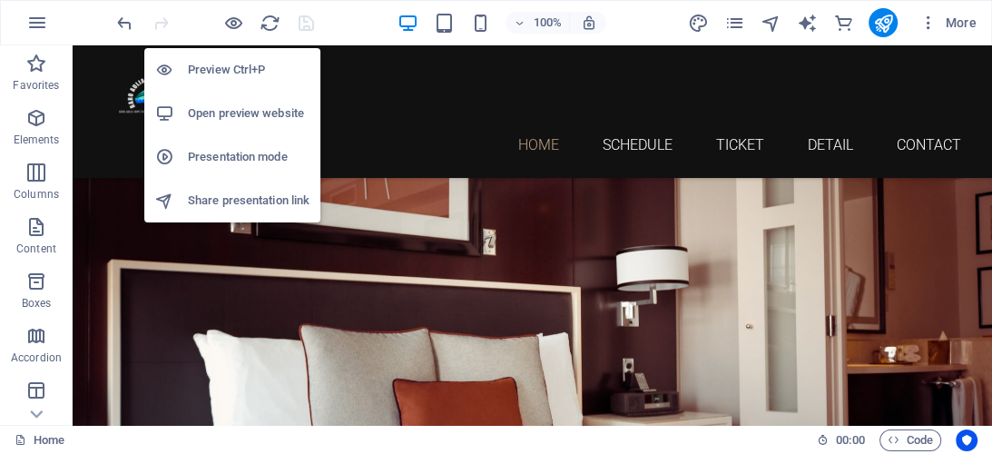
click at [232, 65] on h6 "Preview Ctrl+P" at bounding box center [249, 70] width 122 height 22
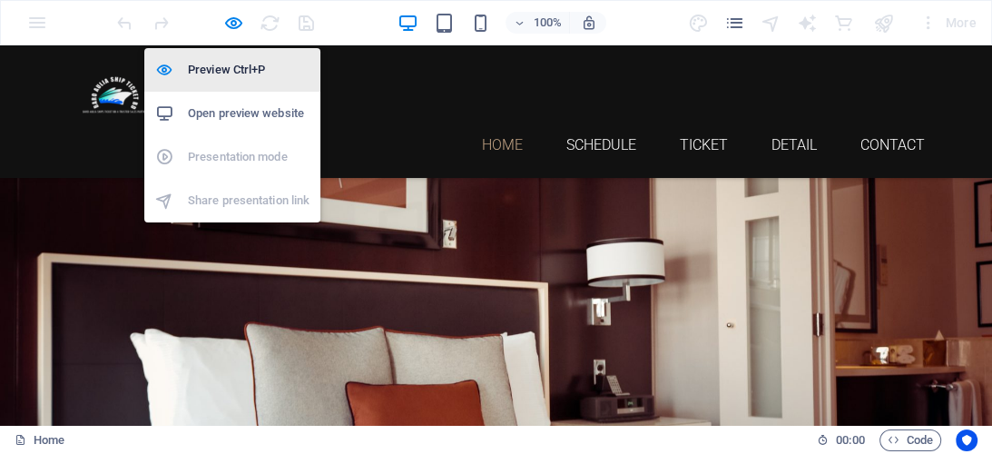
click at [225, 69] on h6 "Preview Ctrl+P" at bounding box center [249, 70] width 122 height 22
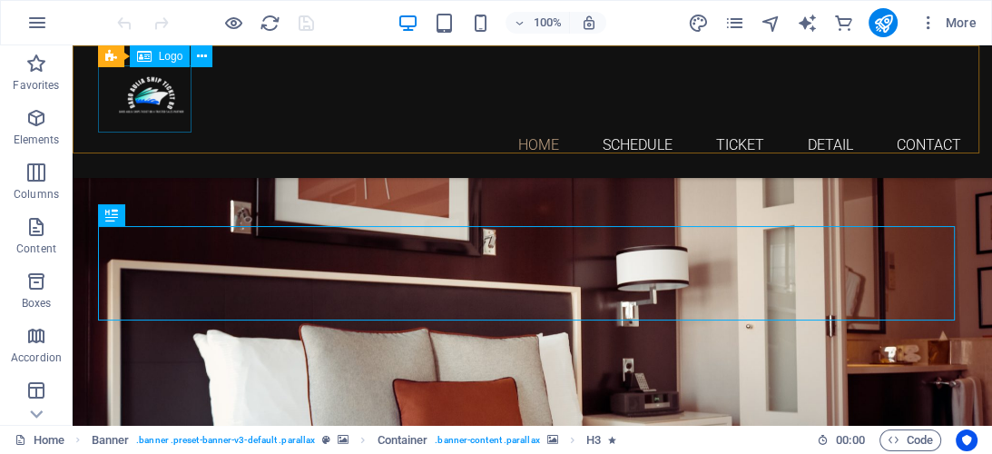
click at [158, 92] on div at bounding box center [532, 98] width 857 height 67
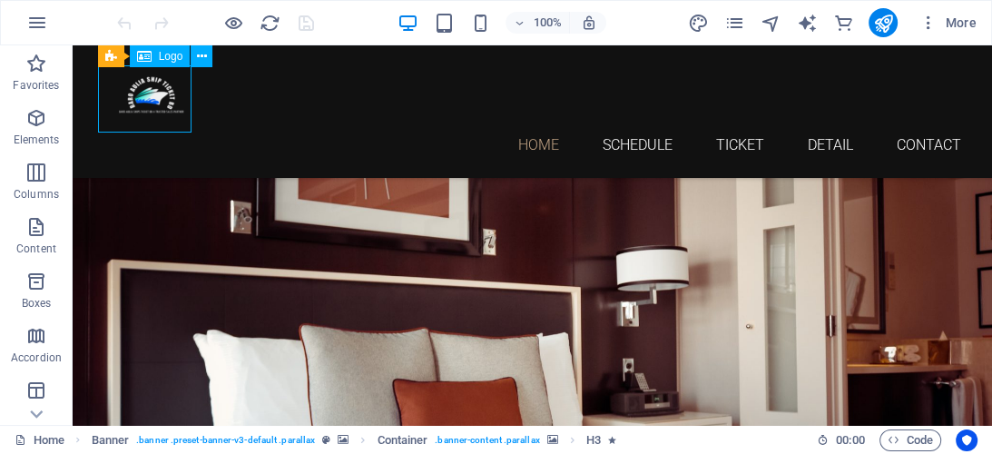
click at [158, 92] on div at bounding box center [532, 98] width 857 height 67
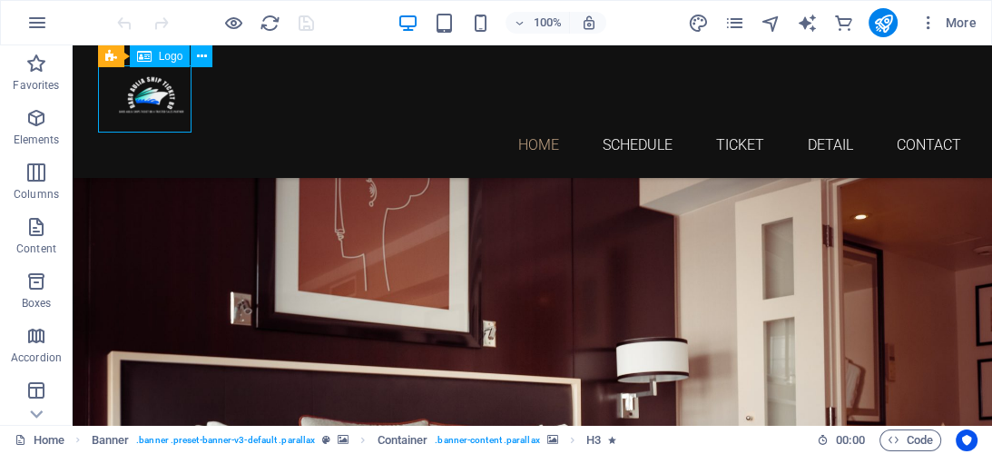
select select "px"
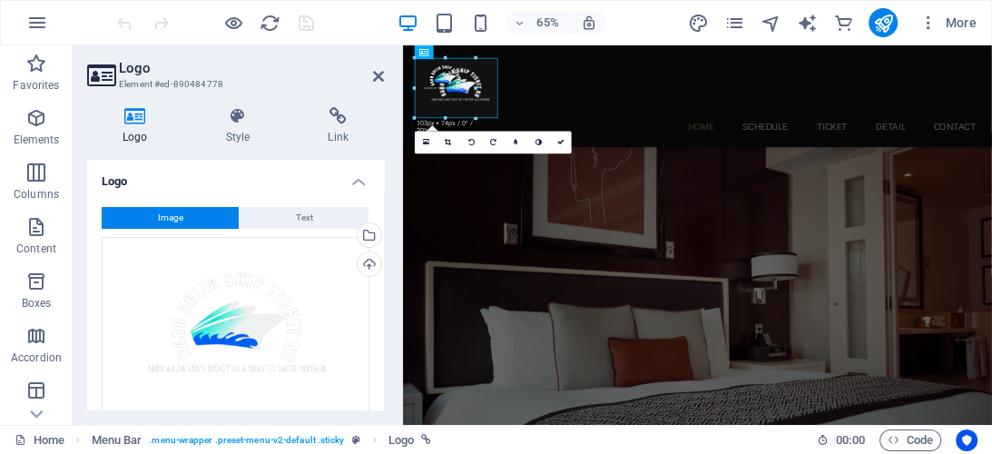
drag, startPoint x: 474, startPoint y: 81, endPoint x: 508, endPoint y: 81, distance: 34.5
type input "141"
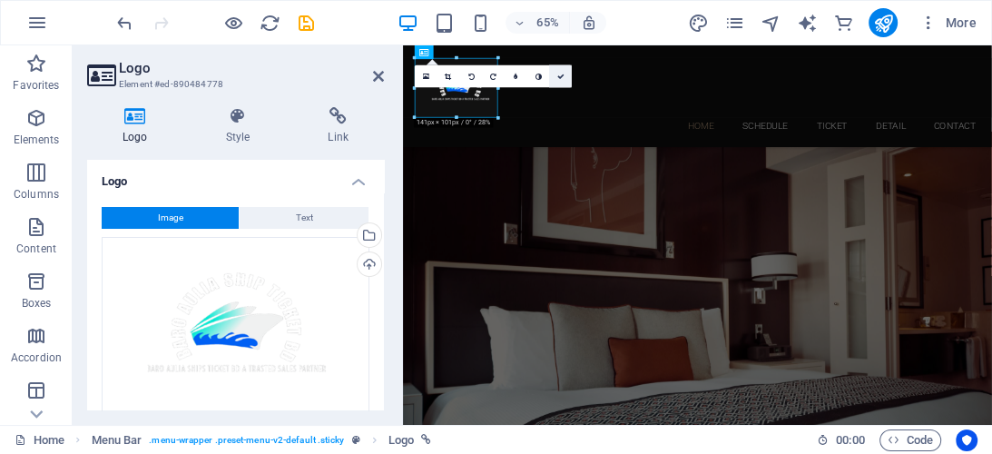
click at [559, 71] on link at bounding box center [560, 76] width 23 height 23
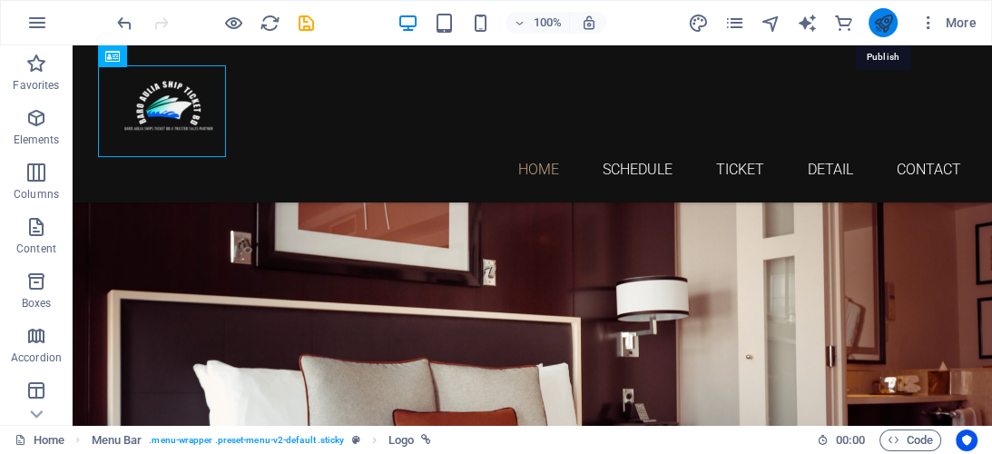
drag, startPoint x: 875, startPoint y: 18, endPoint x: 754, endPoint y: 76, distance: 133.9
click at [875, 18] on icon "publish" at bounding box center [882, 23] width 21 height 21
